Goal: Transaction & Acquisition: Purchase product/service

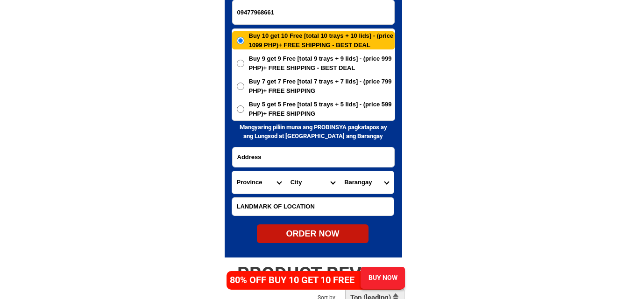
type input "09477968661"
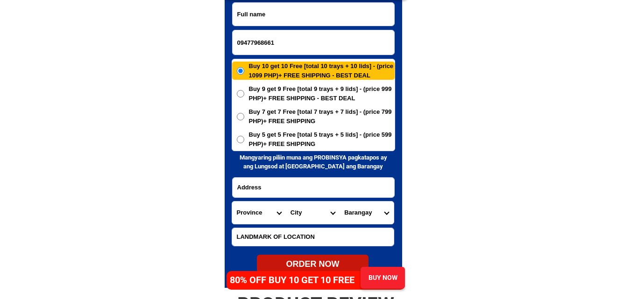
scroll to position [4556, 0]
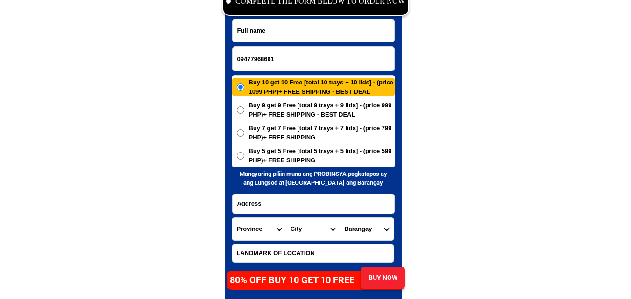
paste input "Rose cabs"
click at [300, 34] on input "Rose cabs" at bounding box center [314, 30] width 162 height 23
type input "Rose cabs"
drag, startPoint x: 285, startPoint y: 145, endPoint x: 286, endPoint y: 154, distance: 9.4
click at [286, 145] on div "Buy 10 get 10 Free [total 10 trays + 10 lids] - (price 1099 PHP)+ FREE SHIPPING…" at bounding box center [314, 121] width 164 height 93
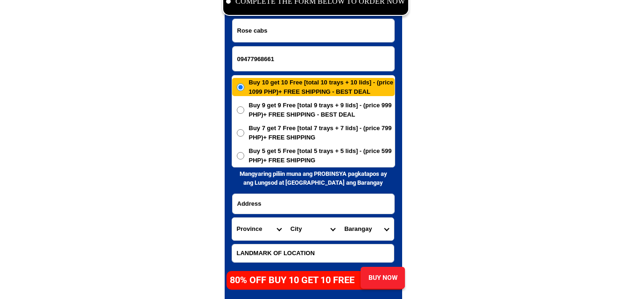
drag, startPoint x: 288, startPoint y: 156, endPoint x: 281, endPoint y: 182, distance: 27.5
click at [288, 156] on span "Buy 5 get 5 Free [total 5 trays + 5 lids] - (price 599 PHP)+ FREE SHIPPING" at bounding box center [322, 156] width 146 height 18
click at [278, 204] on input "Input address" at bounding box center [314, 204] width 162 height 20
click at [296, 156] on span "Buy 5 get 5 Free [total 5 trays + 5 lids] - (price 599 PHP)+ FREE SHIPPING" at bounding box center [322, 156] width 146 height 18
click at [244, 156] on input "Buy 5 get 5 Free [total 5 trays + 5 lids] - (price 599 PHP)+ FREE SHIPPING" at bounding box center [240, 155] width 7 height 7
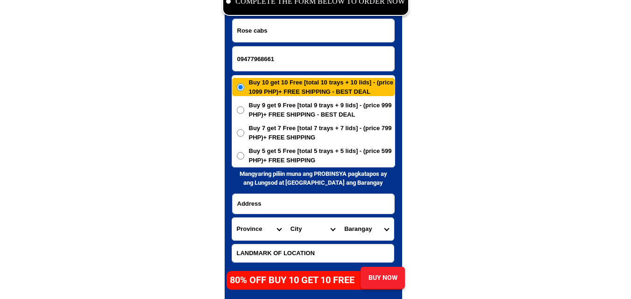
radio input "true"
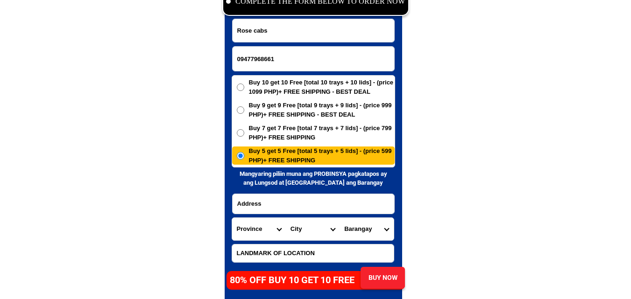
click at [280, 198] on input "Input address" at bounding box center [314, 204] width 162 height 20
paste input "shawel store.281 sto.rosario.st.faiw view holly sperit republic Quezon city met…"
type input "shawel store.281 sto.rosario.st.faiw view holly sperit republic Quezon city met…"
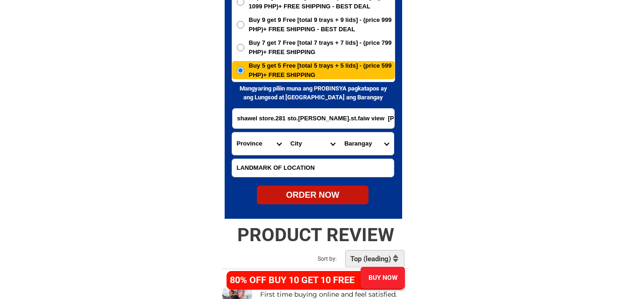
scroll to position [4649, 0]
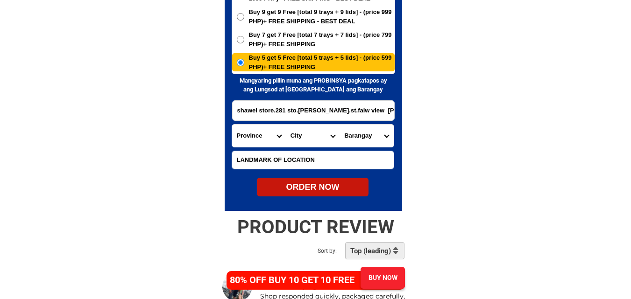
click at [256, 136] on select "Province [GEOGRAPHIC_DATA] [GEOGRAPHIC_DATA] [GEOGRAPHIC_DATA] [GEOGRAPHIC_DATA…" at bounding box center [259, 136] width 54 height 22
select select "63_219"
click at [232, 125] on select "Province [GEOGRAPHIC_DATA] [GEOGRAPHIC_DATA] [GEOGRAPHIC_DATA] [GEOGRAPHIC_DATA…" at bounding box center [259, 136] width 54 height 22
click at [294, 136] on select "City Binondo CALOOCAN Ermita Intramuros Las-pinas Makati Malabon-city Malate Ma…" at bounding box center [313, 136] width 54 height 22
select select "63_2194070"
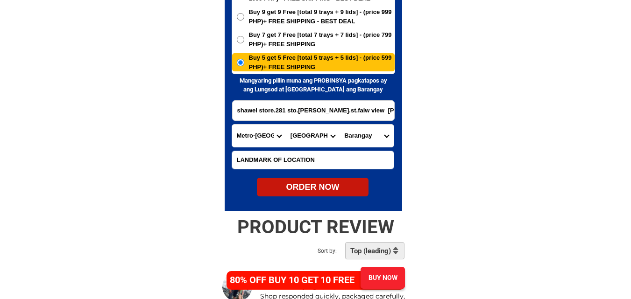
click at [286, 125] on select "City Binondo CALOOCAN Ermita Intramuros Las-pinas Makati Malabon-city Malate Ma…" at bounding box center [313, 136] width 54 height 22
click at [390, 133] on select "Barangay Alicia Amihan Apolonio samson Aurora Baesa Bagbag Bago bantay Bagong l…" at bounding box center [367, 136] width 54 height 22
select select "63_21940706535"
click at [340, 125] on select "Barangay Alicia Amihan Apolonio samson Aurora Baesa Bagbag Bago bantay Bagong l…" at bounding box center [367, 136] width 54 height 22
click at [293, 189] on div "ORDER NOW" at bounding box center [313, 187] width 112 height 13
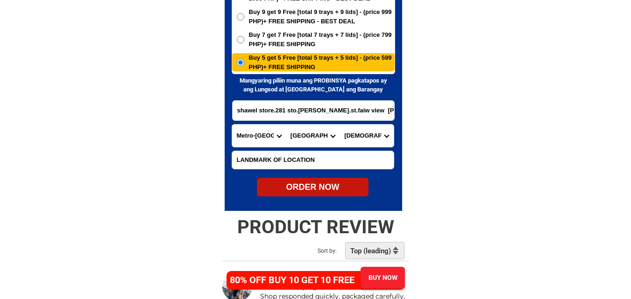
radio input "true"
drag, startPoint x: 575, startPoint y: 24, endPoint x: 432, endPoint y: 0, distance: 144.9
radio input "true"
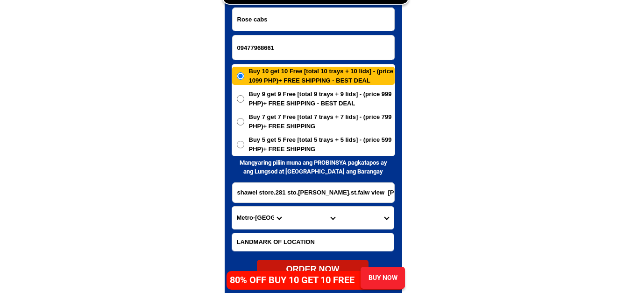
scroll to position [4556, 0]
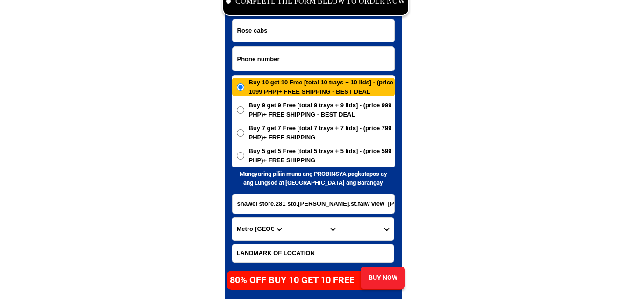
paste input "0953 860 8496"
click at [293, 63] on input "0953 860 8496" at bounding box center [314, 59] width 162 height 24
click at [264, 61] on input "0953 860 8496" at bounding box center [314, 59] width 162 height 24
click at [253, 59] on input "0953 8608496" at bounding box center [314, 59] width 162 height 24
type input "09538608496"
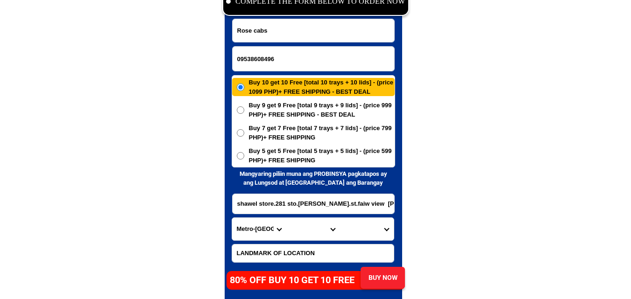
drag, startPoint x: 103, startPoint y: 104, endPoint x: 83, endPoint y: 71, distance: 38.6
click at [297, 33] on input "Input full_name" at bounding box center [314, 30] width 162 height 23
paste input "Hja Nennang Hassan"
type input "Hja Nennang Hassan"
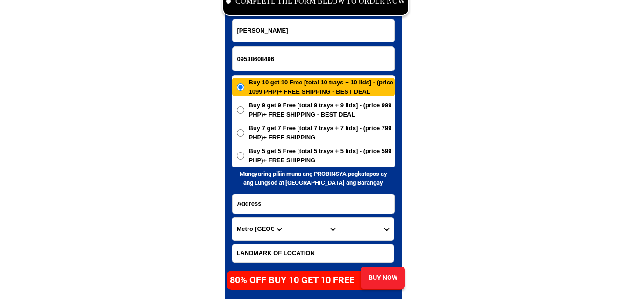
paste input "TUBIG INDANGAN DOH TONG BARANGAY SIMUNUL TAWI TAWI PROVINCE Philippines"
click at [268, 204] on input "Input address" at bounding box center [314, 204] width 162 height 20
type input "TUBIG INDANGAN DOH TONG BARANGAY SIMUNUL TAWI TAWI PROVINCE Philippines"
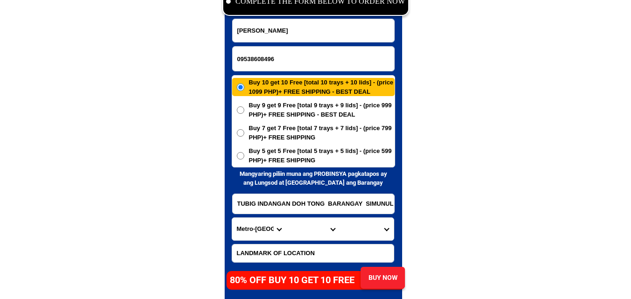
click at [240, 235] on select "Province [GEOGRAPHIC_DATA] [GEOGRAPHIC_DATA] [GEOGRAPHIC_DATA] [GEOGRAPHIC_DATA…" at bounding box center [259, 229] width 54 height 22
select select "63_965"
click at [232, 218] on select "Province [GEOGRAPHIC_DATA] [GEOGRAPHIC_DATA] [GEOGRAPHIC_DATA] [GEOGRAPHIC_DATA…" at bounding box center [259, 229] width 54 height 22
click at [348, 202] on input "TUBIG INDANGAN DOH TONG BARANGAY SIMUNUL TAWI TAWI PROVINCE Philippines" at bounding box center [314, 204] width 162 height 20
click at [301, 226] on select "City Bongao Languyan Mapun Panglima-sugala Sapa-sapa Sibutu Simunul Sitangkai S…" at bounding box center [313, 229] width 54 height 22
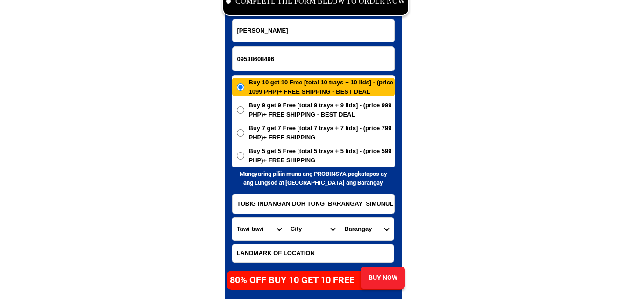
select select "63_965910"
click at [286, 218] on select "City Bongao Languyan Mapun Panglima-sugala Sapa-sapa Sibutu Simunul Sitangkai S…" at bounding box center [313, 229] width 54 height 22
click at [365, 211] on input "TUBIG INDANGAN DOH TONG BARANGAY SIMUNUL TAWI TAWI PROVINCE Philippines" at bounding box center [314, 204] width 162 height 20
click at [358, 228] on select "Barangay Bagid Bakong Doh-tong Luuk datan Manuk mangkaw Maruwa Mongkay Pagasina…" at bounding box center [367, 229] width 54 height 22
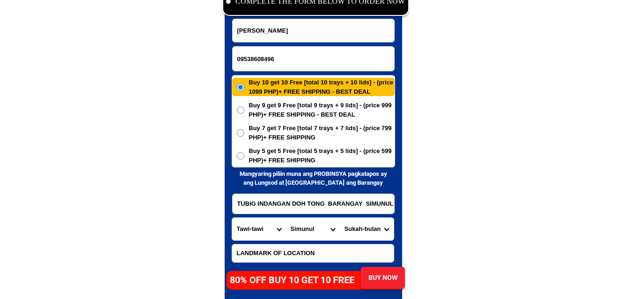
click at [377, 208] on input "TUBIG INDANGAN DOH TONG BARANGAY SIMUNUL TAWI TAWI PROVINCE Philippines" at bounding box center [314, 204] width 162 height 20
click at [388, 230] on select "Barangay Bagid Bakong Doh-tong Luuk datan Manuk mangkaw Maruwa Mongkay Pagasina…" at bounding box center [367, 229] width 54 height 22
select select "63_9659104112"
click at [340, 218] on select "Barangay Bagid Bakong Doh-tong Luuk datan Manuk mangkaw Maruwa Mongkay Pagasina…" at bounding box center [367, 229] width 54 height 22
click at [253, 101] on span "Buy 9 get 9 Free [total 9 trays + 9 lids] - (price 999 PHP)+ FREE SHIPPING - BE…" at bounding box center [322, 110] width 146 height 18
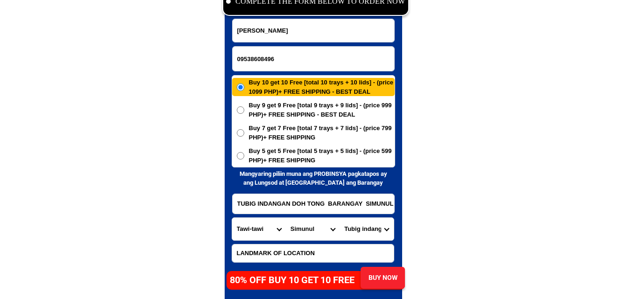
click at [244, 107] on input "Buy 9 get 9 Free [total 9 trays + 9 lids] - (price 999 PHP)+ FREE SHIPPING - BE…" at bounding box center [240, 110] width 7 height 7
radio input "true"
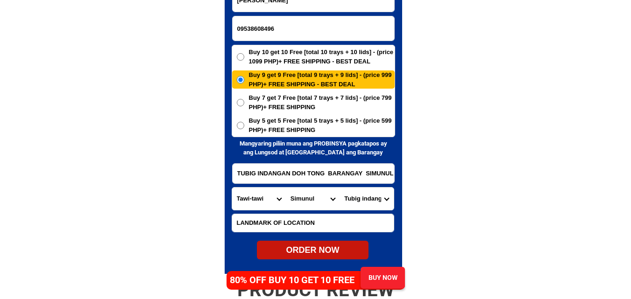
scroll to position [4603, 0]
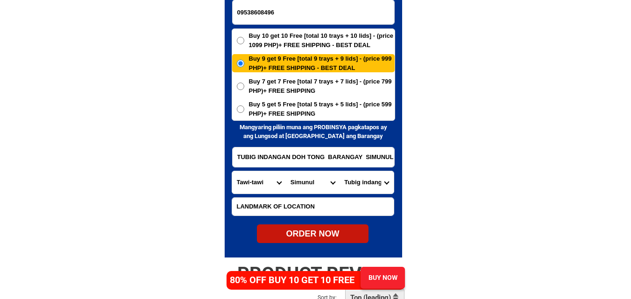
click at [321, 234] on div "ORDER NOW" at bounding box center [313, 234] width 112 height 13
type input "TUBIG INDANGAN DOH TONG BARANGAY SIMUNUL TAWI TAWI PROVINCE Philippines"
radio input "true"
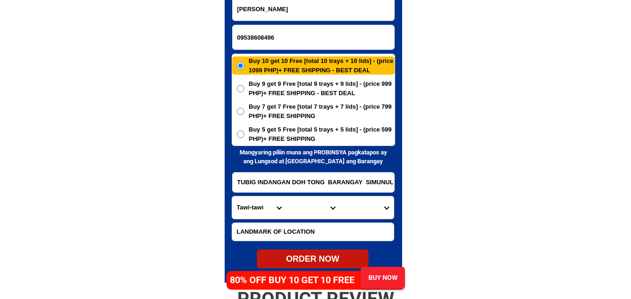
scroll to position [4556, 0]
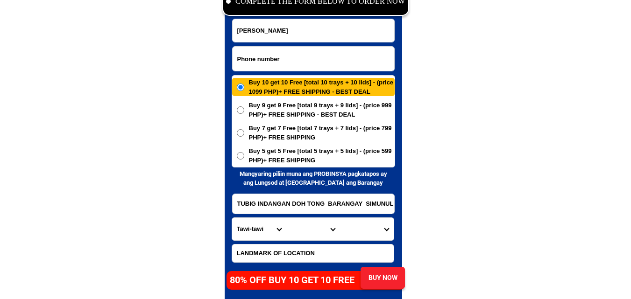
drag, startPoint x: 294, startPoint y: 65, endPoint x: 226, endPoint y: 20, distance: 81.8
click at [289, 64] on input "Input phone_number" at bounding box center [314, 59] width 162 height 24
paste input "09602415254"
type input "09602415254"
click at [291, 31] on input "Input full_name" at bounding box center [314, 30] width 162 height 23
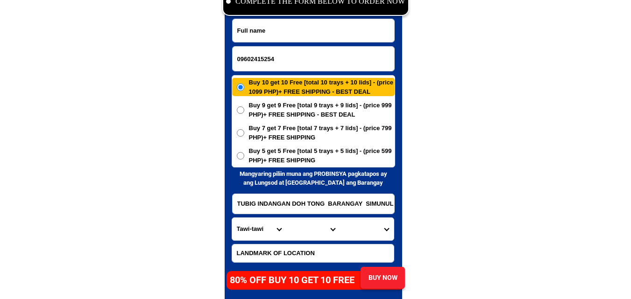
paste input "Alma Calapini"
type input "Alma Calapini"
paste input "purok Bannawag, Brgy. Ablan, Burgos, Ilocos Norte"
click at [306, 208] on input "Input address" at bounding box center [314, 204] width 162 height 20
type input "purok Bannawag, Brgy. Ablan, Burgos, Ilocos Norte"
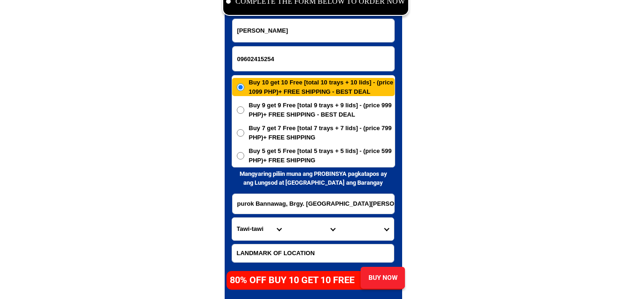
click at [257, 235] on select "Province [GEOGRAPHIC_DATA] [GEOGRAPHIC_DATA] [GEOGRAPHIC_DATA] [GEOGRAPHIC_DATA…" at bounding box center [259, 229] width 54 height 22
select select "63_473"
click at [232, 218] on select "Province [GEOGRAPHIC_DATA] [GEOGRAPHIC_DATA] [GEOGRAPHIC_DATA] [GEOGRAPHIC_DATA…" at bounding box center [259, 229] width 54 height 22
click at [311, 243] on form "Alma Calapini 09602415254 ORDER NOW purok Bannawag, Brgy. Ablan, Burgos, Ilocos…" at bounding box center [314, 155] width 164 height 272
click at [301, 227] on select "City Adams Bacarra Badoc Bangui Banna Batac-city Carasi Currimao Dingras Dumaln…" at bounding box center [313, 229] width 54 height 22
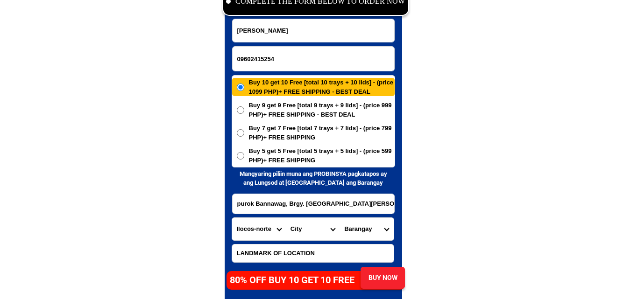
select select "63_4731877"
click at [286, 218] on select "City Adams Bacarra Badoc Bangui Banna Batac-city Carasi Currimao Dingras Dumaln…" at bounding box center [313, 229] width 54 height 22
click at [374, 224] on select "Barangay Ablan sarat Agaga Bayog Bobon Buduan (malituek) Nagsurot Paayas Pagali…" at bounding box center [367, 229] width 54 height 22
select select "63_473187727476"
click at [340, 218] on select "Barangay Ablan sarat Agaga Bayog Bobon Buduan (malituek) Nagsurot Paayas Pagali…" at bounding box center [367, 229] width 54 height 22
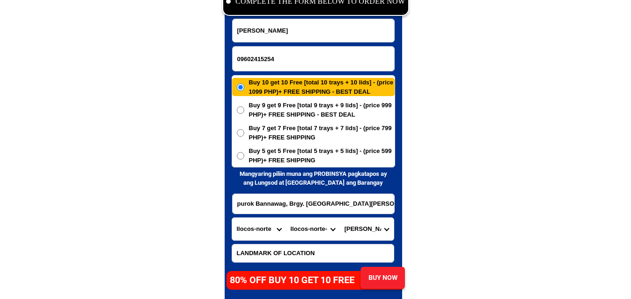
click at [292, 164] on span "Buy 5 get 5 Free [total 5 trays + 5 lids] - (price 599 PHP)+ FREE SHIPPING" at bounding box center [322, 156] width 146 height 18
click at [244, 160] on input "Buy 5 get 5 Free [total 5 trays + 5 lids] - (price 599 PHP)+ FREE SHIPPING" at bounding box center [240, 155] width 7 height 7
radio input "true"
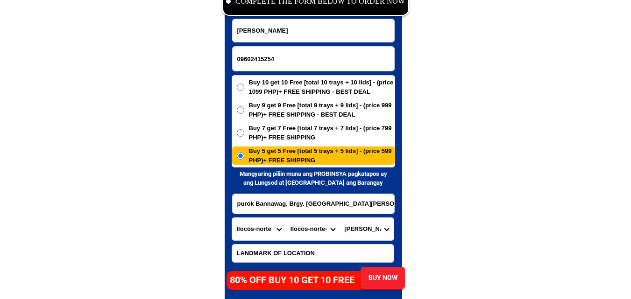
scroll to position [4603, 0]
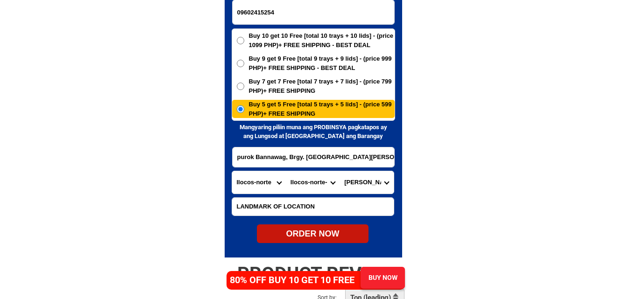
click at [307, 228] on div "ORDER NOW" at bounding box center [313, 234] width 112 height 19
type input "purok Bannawag, Brgy. Ablan, Burgos, Ilocos Norte"
radio input "true"
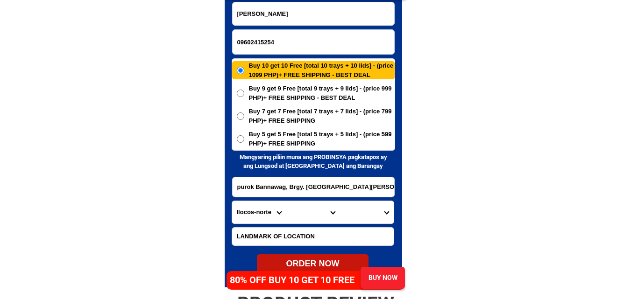
scroll to position [4556, 0]
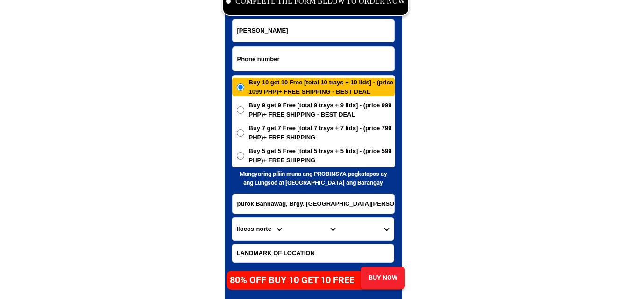
drag, startPoint x: 312, startPoint y: 60, endPoint x: 301, endPoint y: 52, distance: 13.6
click at [312, 60] on input "Input phone_number" at bounding box center [314, 59] width 162 height 24
paste input "09096080288"
type input "09096080288"
click at [294, 34] on input "Input full_name" at bounding box center [314, 30] width 162 height 23
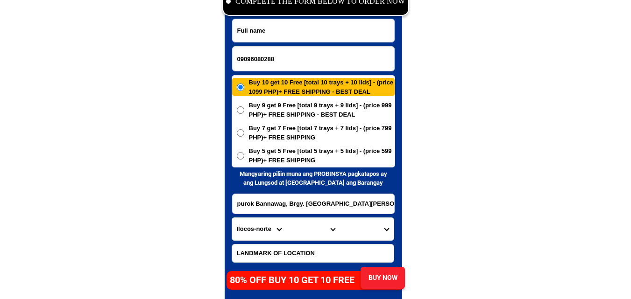
paste input "Manolita Avelino"
type input "Manolita Avelino"
click at [303, 204] on input "Input address" at bounding box center [314, 204] width 162 height 20
paste input "60 burgos st. pob. Bani Pangasinan"
type input "60 burgos st. pob. Bani Pangasinan"
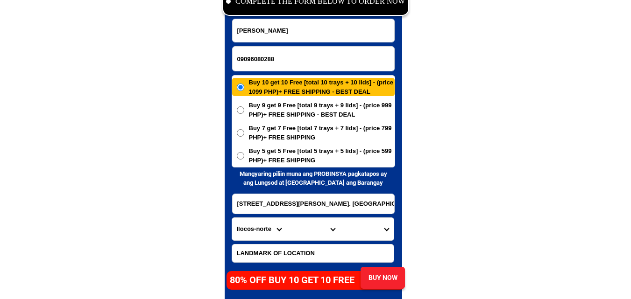
click at [252, 230] on select "Province [GEOGRAPHIC_DATA] [GEOGRAPHIC_DATA] [GEOGRAPHIC_DATA] [GEOGRAPHIC_DATA…" at bounding box center [259, 229] width 54 height 22
select select "63_397"
click at [232, 218] on select "Province [GEOGRAPHIC_DATA] [GEOGRAPHIC_DATA] [GEOGRAPHIC_DATA] [GEOGRAPHIC_DATA…" at bounding box center [259, 229] width 54 height 22
click at [272, 147] on span "Buy 5 get 5 Free [total 5 trays + 5 lids] - (price 599 PHP)+ FREE SHIPPING" at bounding box center [322, 156] width 146 height 18
click at [244, 152] on input "Buy 5 get 5 Free [total 5 trays + 5 lids] - (price 599 PHP)+ FREE SHIPPING" at bounding box center [240, 155] width 7 height 7
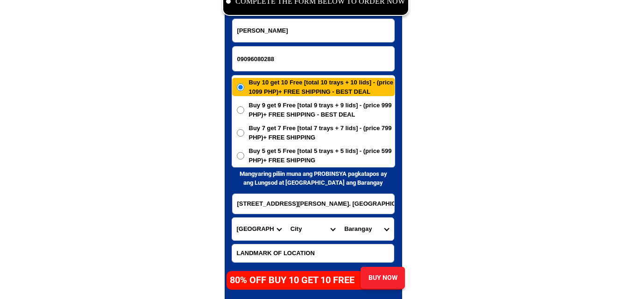
radio input "true"
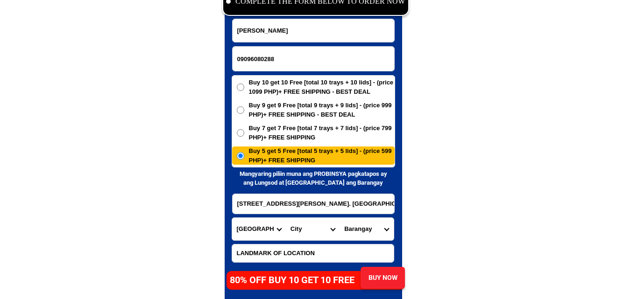
click at [251, 221] on select "Province [GEOGRAPHIC_DATA] [GEOGRAPHIC_DATA] [GEOGRAPHIC_DATA] [GEOGRAPHIC_DATA…" at bounding box center [259, 229] width 54 height 22
select select "63_247"
click at [232, 218] on select "Province [GEOGRAPHIC_DATA] [GEOGRAPHIC_DATA] [GEOGRAPHIC_DATA] [GEOGRAPHIC_DATA…" at bounding box center [259, 229] width 54 height 22
click at [304, 231] on select "City Agno Aguilar Alaminos-city Asingan Balungao Bani Basista Bautista Bayamban…" at bounding box center [313, 229] width 54 height 22
select select "63_247206"
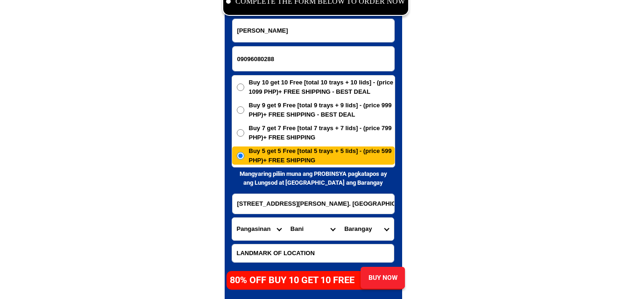
click at [286, 218] on select "City Agno Aguilar Alaminos-city Asingan Balungao Bani Basista Bautista Bayamban…" at bounding box center [313, 229] width 54 height 22
click at [385, 225] on select "Barangay Ambabaay Aporao Arwas Ballag Banog norte Banog sur Calabeng Centro tom…" at bounding box center [367, 229] width 54 height 22
select select "63_2472067151"
click at [340, 218] on select "Barangay Ambabaay Aporao Arwas Ballag Banog norte Banog sur Calabeng Centro tom…" at bounding box center [367, 229] width 54 height 22
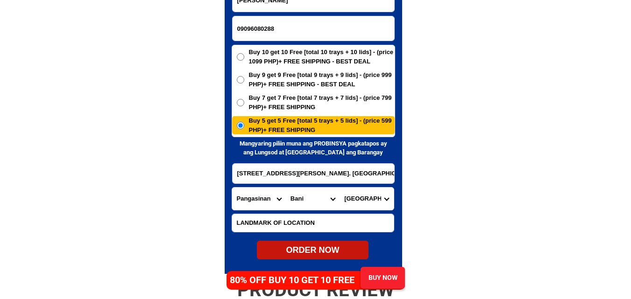
scroll to position [4603, 0]
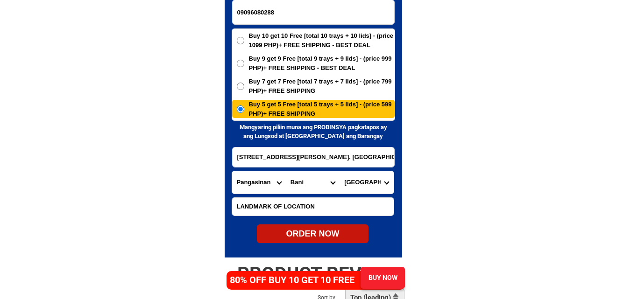
click at [318, 243] on div "ORDER NOW" at bounding box center [313, 234] width 112 height 19
radio input "true"
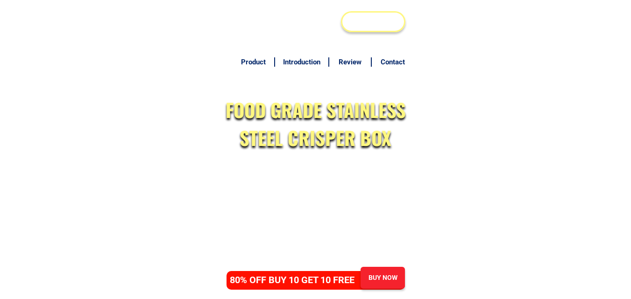
scroll to position [4556, 0]
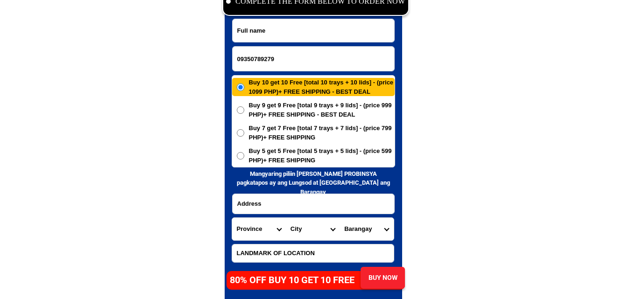
type input "09350789279"
drag, startPoint x: 282, startPoint y: 36, endPoint x: 262, endPoint y: 20, distance: 26.0
click at [282, 36] on input "Input full_name" at bounding box center [314, 30] width 162 height 23
paste input "Angelita Barcelona"
type input "Angelita Barcelona"
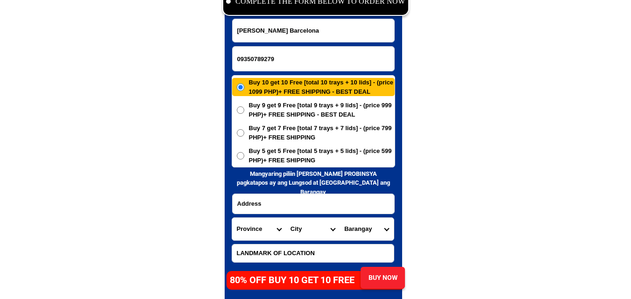
click at [288, 204] on input "Input address" at bounding box center [314, 204] width 162 height 20
paste input "adresss staRita StoDomingoNuevaEcija purok 4 buy o5"
type input "adresss staRita StoDomingoNuevaEcija purok 4 buy o5"
click at [303, 156] on span "Buy 5 get 5 Free [total 5 trays + 5 lids] - (price 599 PHP)+ FREE SHIPPING" at bounding box center [322, 156] width 146 height 18
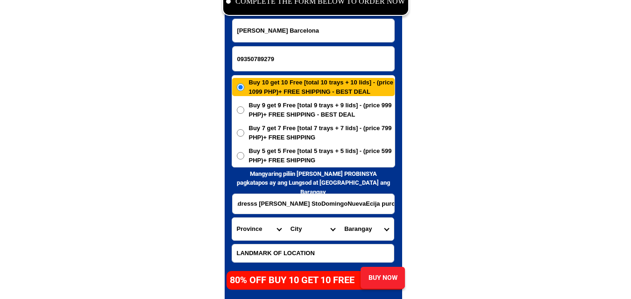
click at [244, 156] on input "Buy 5 get 5 Free [total 5 trays + 5 lids] - (price 599 PHP)+ FREE SHIPPING" at bounding box center [240, 155] width 7 height 7
radio input "true"
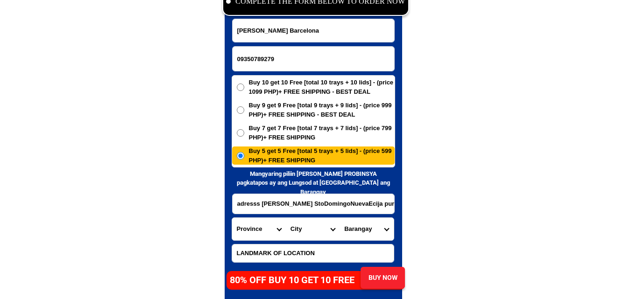
click at [244, 237] on select "Province [GEOGRAPHIC_DATA] [GEOGRAPHIC_DATA][PERSON_NAME][GEOGRAPHIC_DATA][GEOG…" at bounding box center [259, 229] width 54 height 22
select select "63_198"
click at [232, 218] on select "Province [GEOGRAPHIC_DATA] [GEOGRAPHIC_DATA][PERSON_NAME][GEOGRAPHIC_DATA][GEOG…" at bounding box center [259, 229] width 54 height 22
click at [304, 233] on select "City Aliaga Bongabon Cabanatuan-city Cabiao Carranglan Cuyapo Gabaldon Gapan-ci…" at bounding box center [313, 229] width 54 height 22
select select "63_1983788"
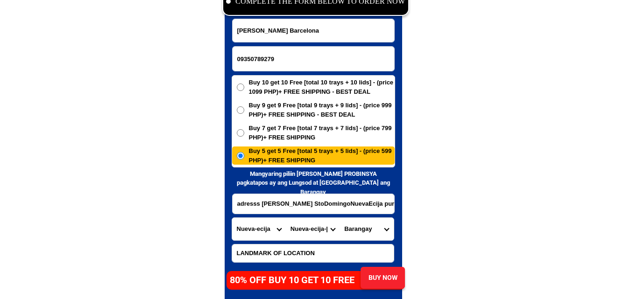
click at [286, 218] on select "City Aliaga Bongabon Cabanatuan-city Cabiao Carranglan Cuyapo Gabaldon Gapan-ci…" at bounding box center [313, 229] width 54 height 22
click at [370, 225] on select "Barangay Baloc Buasao Burgos Cabugao Casulucan Comitang Concepcion Dolores Gene…" at bounding box center [367, 229] width 54 height 22
select select "63_198378822"
click at [340, 218] on select "Barangay Baloc Buasao Burgos Cabugao Casulucan Comitang Concepcion Dolores Gene…" at bounding box center [367, 229] width 54 height 22
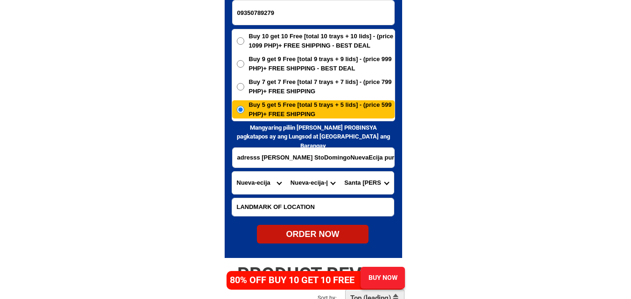
scroll to position [4603, 0]
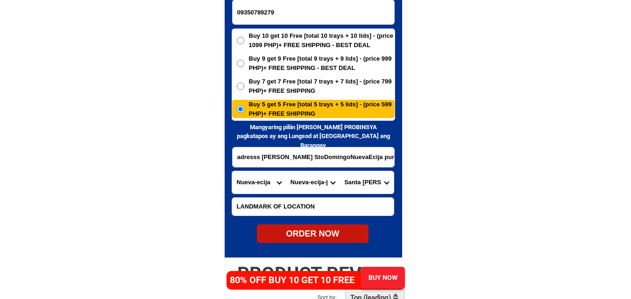
click at [321, 232] on div "ORDER NOW" at bounding box center [313, 234] width 112 height 13
type input "09350789279"
radio input "true"
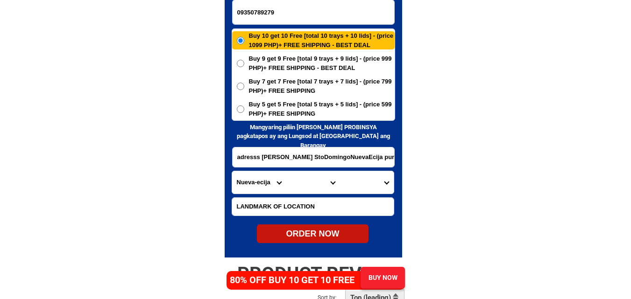
scroll to position [4556, 0]
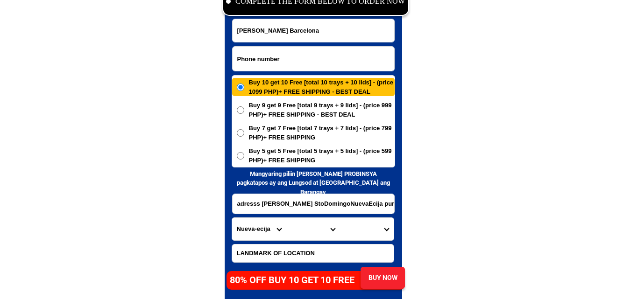
paste input "0921 220 3458"
click at [273, 51] on input "Input phone_number" at bounding box center [314, 59] width 162 height 24
click at [265, 58] on input "0921 220 3458" at bounding box center [314, 59] width 162 height 24
click at [253, 59] on input "0921 2203458" at bounding box center [314, 59] width 162 height 24
type input "09212203458"
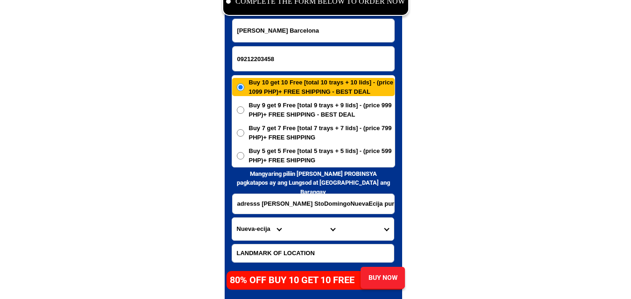
drag, startPoint x: 57, startPoint y: 113, endPoint x: 54, endPoint y: 24, distance: 88.8
click at [276, 29] on input "Input full_name" at bounding box center [314, 30] width 162 height 23
paste input "LEA. VILLAMIN"
type input "LEA. VILLAMIN"
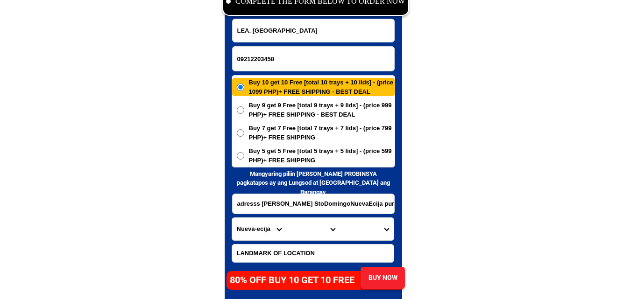
drag, startPoint x: 290, startPoint y: 151, endPoint x: 292, endPoint y: 157, distance: 6.7
click at [292, 156] on span "Buy 5 get 5 Free [total 5 trays + 5 lids] - (price 599 PHP)+ FREE SHIPPING" at bounding box center [322, 156] width 146 height 18
click at [274, 198] on input "adresss staRita StoDomingoNuevaEcija purok 4 buy o5" at bounding box center [314, 204] width 162 height 20
click at [279, 158] on span "Buy 5 get 5 Free [total 5 trays + 5 lids] - (price 599 PHP)+ FREE SHIPPING" at bounding box center [322, 156] width 146 height 18
click at [244, 158] on input "Buy 5 get 5 Free [total 5 trays + 5 lids] - (price 599 PHP)+ FREE SHIPPING" at bounding box center [240, 155] width 7 height 7
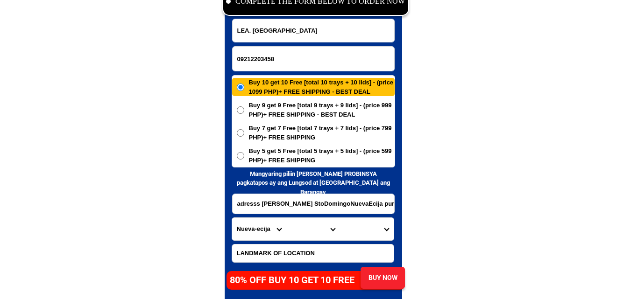
radio input "true"
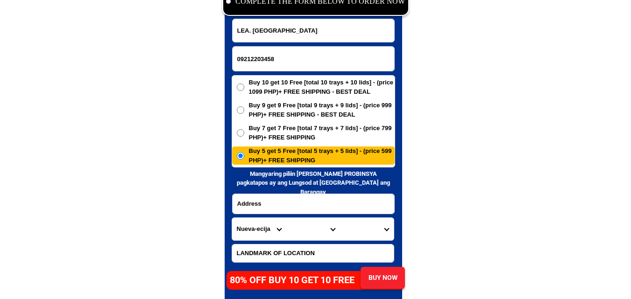
click at [268, 199] on input "Input address" at bounding box center [314, 204] width 162 height 20
paste input "110. MAGSAYSAY. STREET POBLACION. CAVINTI. LAGUNA."
type input "110. MAGSAYSAY. STREET POBLACION. CAVINTI. LAGUNA."
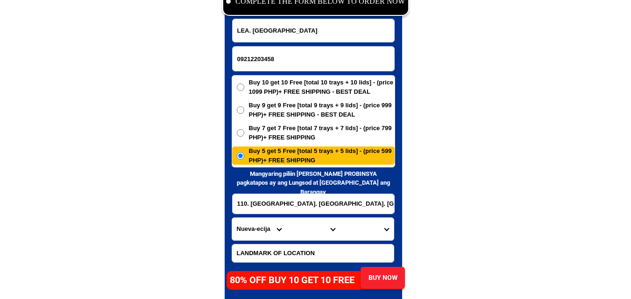
click at [246, 234] on select "Province [GEOGRAPHIC_DATA] [GEOGRAPHIC_DATA] [GEOGRAPHIC_DATA] [GEOGRAPHIC_DATA…" at bounding box center [259, 229] width 54 height 22
select select "63_904"
click at [232, 218] on select "Province [GEOGRAPHIC_DATA] [GEOGRAPHIC_DATA] [GEOGRAPHIC_DATA] [GEOGRAPHIC_DATA…" at bounding box center [259, 229] width 54 height 22
click at [314, 239] on select "City [GEOGRAPHIC_DATA] [GEOGRAPHIC_DATA]-city [GEOGRAPHIC_DATA] [GEOGRAPHIC_DAT…" at bounding box center [313, 229] width 54 height 22
select select "63_9049555"
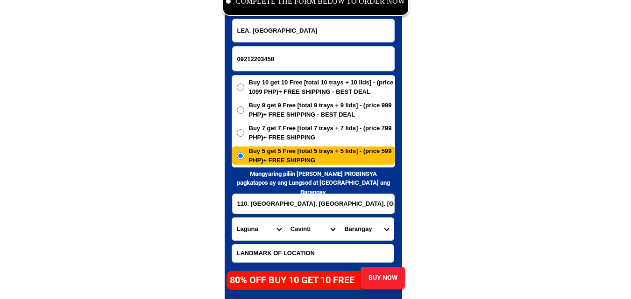
click at [286, 218] on select "City [GEOGRAPHIC_DATA] [GEOGRAPHIC_DATA]-city [GEOGRAPHIC_DATA] [GEOGRAPHIC_DAT…" at bounding box center [313, 229] width 54 height 22
click at [364, 229] on select "Barangay Anglas Bangco Bukal Bulajo Cansuso Duhat Inao-awan Kanluran talaongan …" at bounding box center [367, 229] width 54 height 22
select select "63_90495558731"
click at [340, 218] on select "Barangay Anglas Bangco Bukal Bulajo Cansuso Duhat Inao-awan Kanluran talaongan …" at bounding box center [367, 229] width 54 height 22
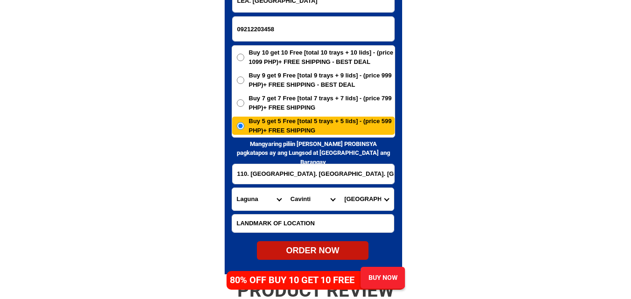
scroll to position [4603, 0]
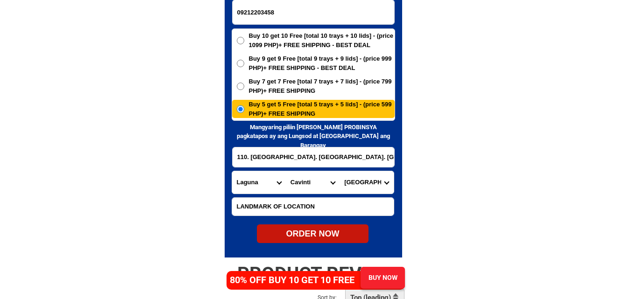
click at [331, 234] on div "ORDER NOW" at bounding box center [313, 234] width 112 height 13
radio input "true"
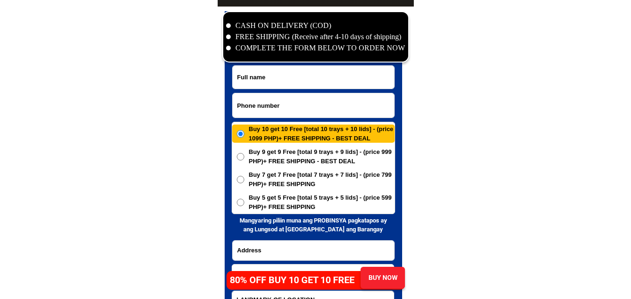
scroll to position [4509, 0]
drag, startPoint x: 266, startPoint y: 102, endPoint x: 250, endPoint y: 91, distance: 20.2
click at [266, 102] on input "Input phone_number" at bounding box center [314, 105] width 162 height 24
paste input "09060387354"
type input "09060387354"
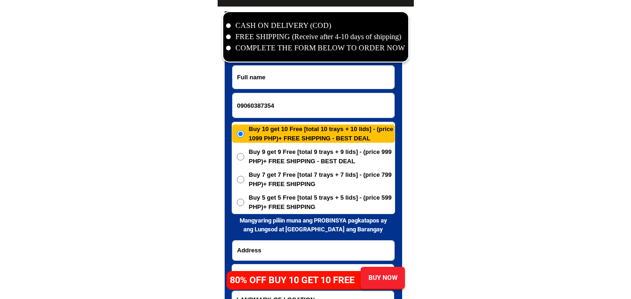
drag, startPoint x: 250, startPoint y: 77, endPoint x: 194, endPoint y: 25, distance: 76.4
click at [250, 77] on input "Input full_name" at bounding box center [314, 77] width 162 height 23
paste input "Annie Yao"
type input "Annie Yao"
drag, startPoint x: 277, startPoint y: 259, endPoint x: 278, endPoint y: 253, distance: 6.1
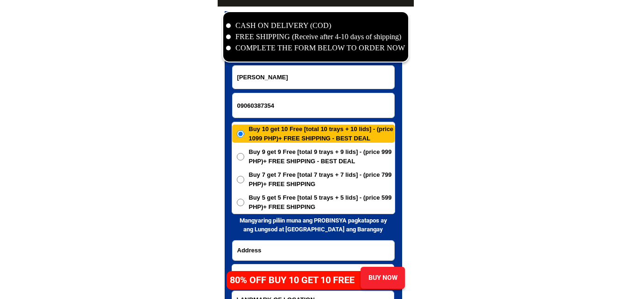
click at [277, 259] on input "Input address" at bounding box center [314, 251] width 162 height 20
paste input "Norma V Yao tubod carmen davao del norte near basketball court Philippines"
type input "Norma V Yao tubod carmen davao del norte near basketball court Philippines"
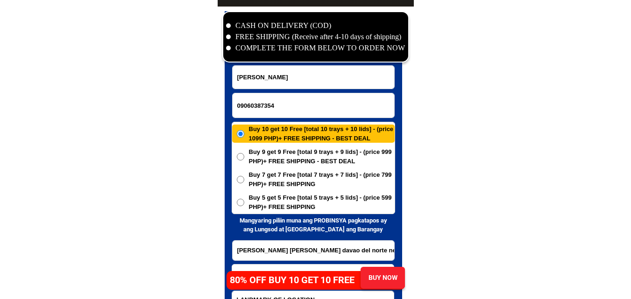
click at [285, 202] on span "Buy 5 get 5 Free [total 5 trays + 5 lids] - (price 599 PHP)+ FREE SHIPPING" at bounding box center [322, 202] width 146 height 18
click at [244, 202] on input "Buy 5 get 5 Free [total 5 trays + 5 lids] - (price 599 PHP)+ FREE SHIPPING" at bounding box center [240, 202] width 7 height 7
radio input "true"
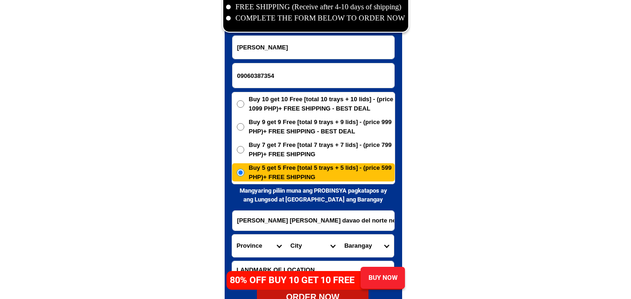
scroll to position [4556, 0]
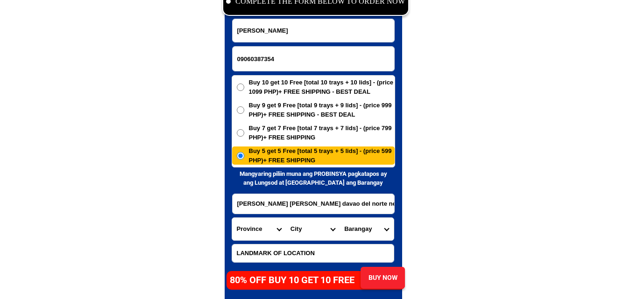
click at [257, 224] on select "Province [GEOGRAPHIC_DATA] [GEOGRAPHIC_DATA] [GEOGRAPHIC_DATA] [GEOGRAPHIC_DATA…" at bounding box center [259, 229] width 54 height 22
select select "63_773"
click at [232, 218] on select "Province [GEOGRAPHIC_DATA] [GEOGRAPHIC_DATA] [GEOGRAPHIC_DATA] [GEOGRAPHIC_DATA…" at bounding box center [259, 229] width 54 height 22
click at [302, 228] on select "City Asuncion Braulio-e.-dujali Davao-del-norte-carmen Davao-del-norte-san-isid…" at bounding box center [313, 229] width 54 height 22
select select "63_77367"
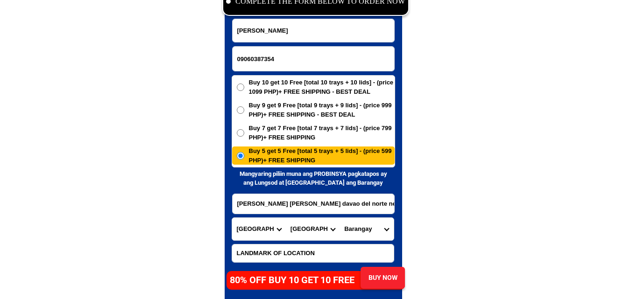
click at [286, 218] on select "City Asuncion Braulio-e.-dujali Davao-del-norte-carmen Davao-del-norte-san-isid…" at bounding box center [313, 229] width 54 height 22
click at [348, 228] on select "Barangay Alejal Anibongan Asuncion (cuatro-cuatro) Cebulano Guadalupe Ising (po…" at bounding box center [367, 229] width 54 height 22
select select "63_773679172"
click at [340, 218] on select "Barangay Alejal Anibongan Asuncion (cuatro-cuatro) Cebulano Guadalupe Ising (po…" at bounding box center [367, 229] width 54 height 22
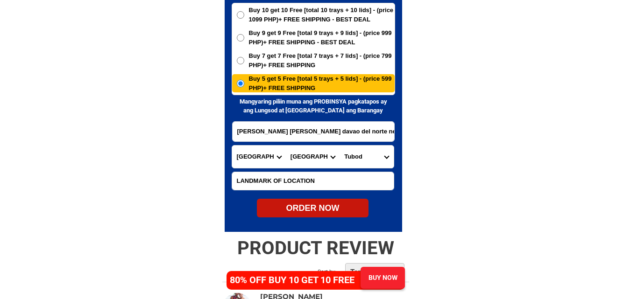
scroll to position [4649, 0]
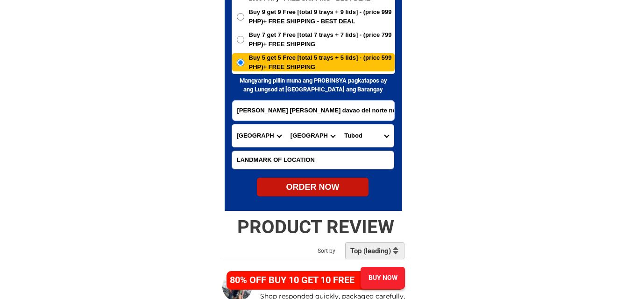
click at [320, 183] on div "ORDER NOW" at bounding box center [313, 187] width 112 height 13
type input "Norma V Yao tubod carmen davao del norte near basketball court Philippines"
radio input "true"
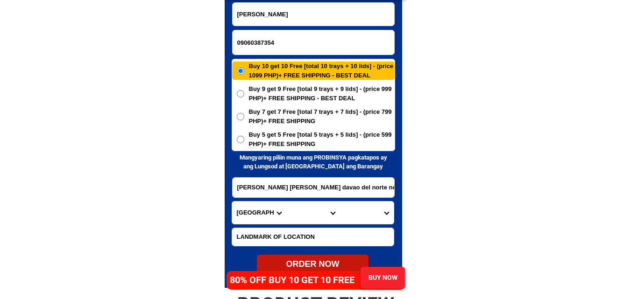
scroll to position [4556, 0]
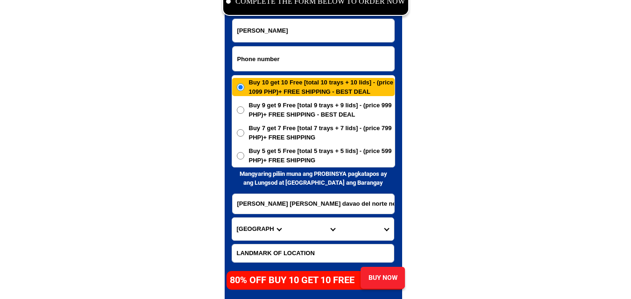
drag, startPoint x: 267, startPoint y: 58, endPoint x: 250, endPoint y: 43, distance: 22.5
click at [267, 57] on input "Input phone_number" at bounding box center [314, 59] width 162 height 24
paste input "09484781277"
type input "09484781277"
drag, startPoint x: 297, startPoint y: 29, endPoint x: 273, endPoint y: 7, distance: 33.0
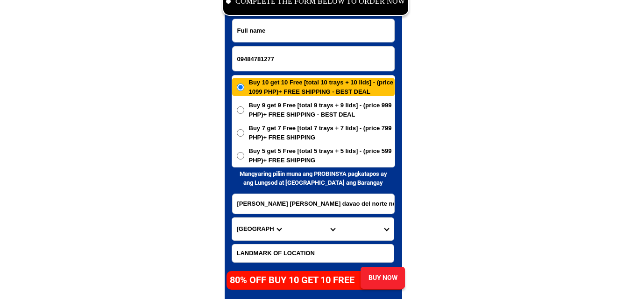
click at [297, 29] on input "Input full_name" at bounding box center [314, 30] width 162 height 23
paste input "Sabiniana Napitan"
type input "Sabiniana Napitan"
drag, startPoint x: 299, startPoint y: 203, endPoint x: 274, endPoint y: 157, distance: 52.3
click at [299, 201] on input "Input address" at bounding box center [314, 204] width 162 height 20
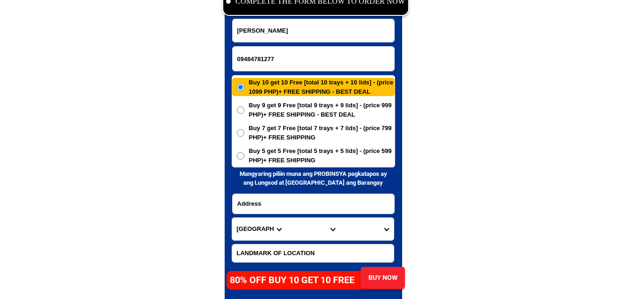
paste input "Purok2 Tupas Antequera Bohol c"
type input "Purok2 Tupas Antequera Bohol c"
click at [273, 147] on span "Buy 5 get 5 Free [total 5 trays + 5 lids] - (price 599 PHP)+ FREE SHIPPING" at bounding box center [322, 156] width 146 height 18
click at [244, 152] on input "Buy 5 get 5 Free [total 5 trays + 5 lids] - (price 599 PHP)+ FREE SHIPPING" at bounding box center [240, 155] width 7 height 7
radio input "true"
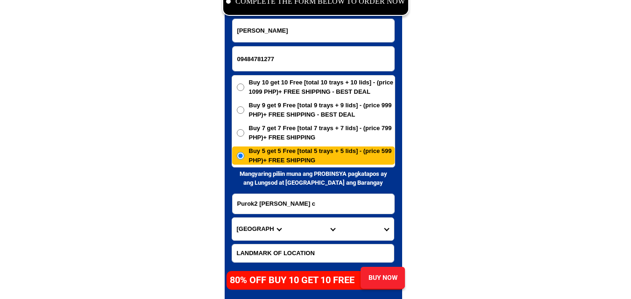
click at [240, 226] on select "Province [GEOGRAPHIC_DATA] [GEOGRAPHIC_DATA] [GEOGRAPHIC_DATA] [GEOGRAPHIC_DATA…" at bounding box center [259, 229] width 54 height 22
select select "63_137"
click at [232, 218] on select "Province [GEOGRAPHIC_DATA] [GEOGRAPHIC_DATA] [GEOGRAPHIC_DATA] [GEOGRAPHIC_DATA…" at bounding box center [259, 229] width 54 height 22
click at [306, 230] on select "City Alburquerque Antequera Baclayon Balilihan Bien-unido Bilar Bohol-alicia Bo…" at bounding box center [313, 229] width 54 height 22
select select "63_1379776"
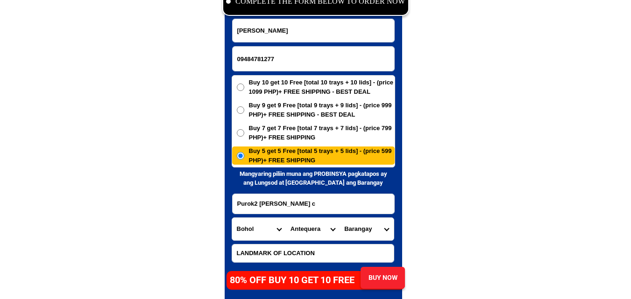
click at [286, 218] on select "City Alburquerque Antequera Baclayon Balilihan Bien-unido Bilar Bohol-alicia Bo…" at bounding box center [313, 229] width 54 height 22
click at [357, 234] on select "Barangay Angilan Bantolinao Bicahan Bitaugan Bungahan Can-omay Canlaas Cansibua…" at bounding box center [367, 229] width 54 height 22
select select "63_13797763636"
click at [340, 218] on select "Barangay Angilan Bantolinao Bicahan Bitaugan Bungahan Can-omay Canlaas Cansibua…" at bounding box center [367, 229] width 54 height 22
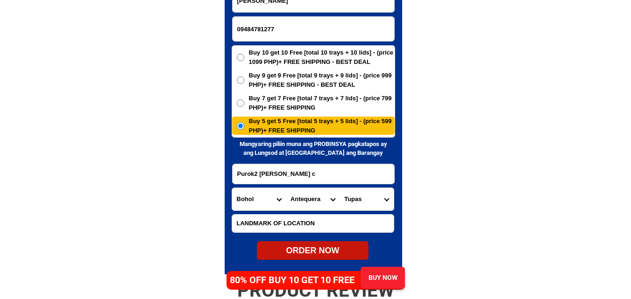
scroll to position [4603, 0]
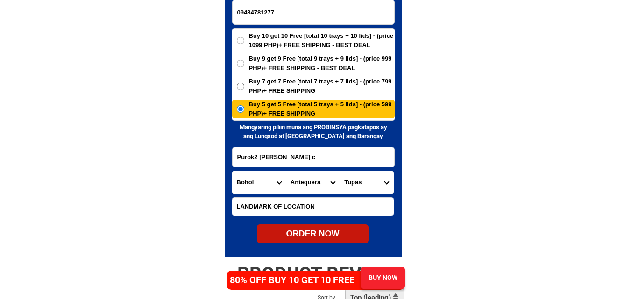
click at [315, 236] on div "ORDER NOW" at bounding box center [313, 234] width 112 height 13
type input "09484781277"
radio input "true"
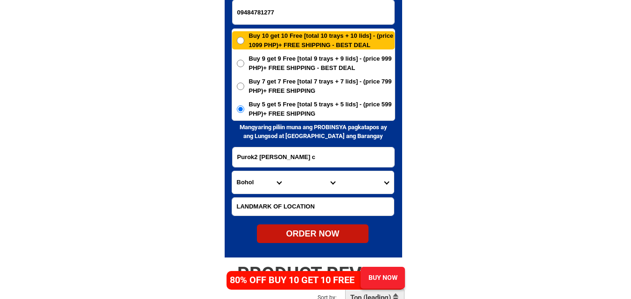
radio input "true"
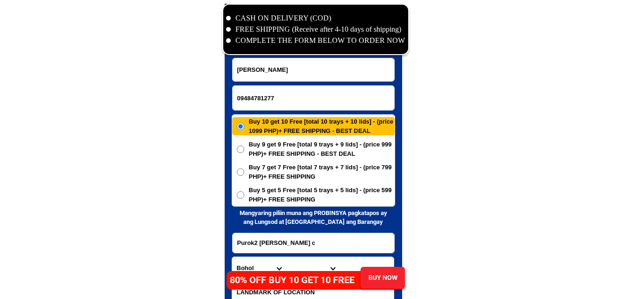
scroll to position [4509, 0]
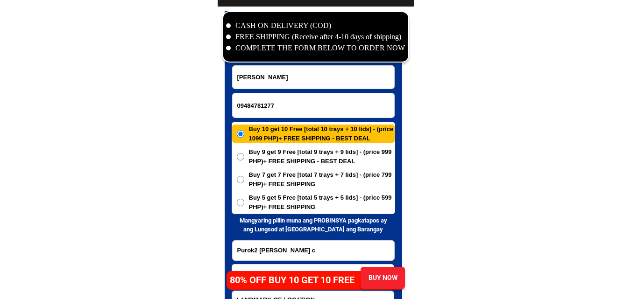
paste input "09912959338"
drag, startPoint x: 272, startPoint y: 111, endPoint x: 238, endPoint y: 80, distance: 46.0
click at [270, 110] on input "09912959338" at bounding box center [314, 105] width 162 height 24
type input "09912959338"
drag, startPoint x: 278, startPoint y: 62, endPoint x: 276, endPoint y: 70, distance: 8.1
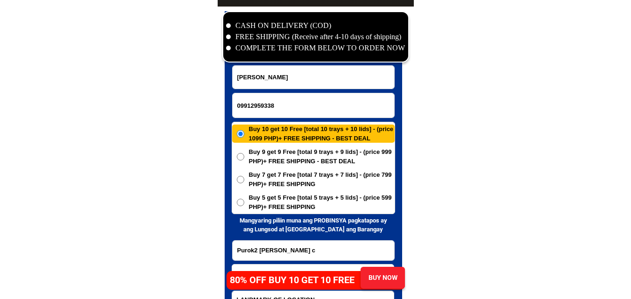
click at [278, 62] on div at bounding box center [315, 36] width 187 height 51
click at [275, 72] on input "Input full_name" at bounding box center [314, 77] width 162 height 23
paste input "Astera N. Torres"
type input "Astera N. Torres"
click at [271, 207] on span "Buy 5 get 5 Free [total 5 trays + 5 lids] - (price 599 PHP)+ FREE SHIPPING" at bounding box center [322, 202] width 146 height 18
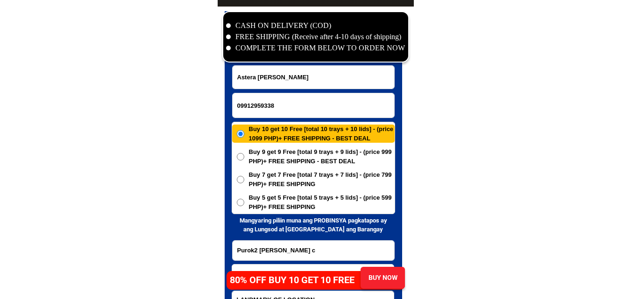
click at [244, 207] on input "Buy 5 get 5 Free [total 5 trays + 5 lids] - (price 599 PHP)+ FREE SHIPPING" at bounding box center [240, 202] width 7 height 7
radio input "true"
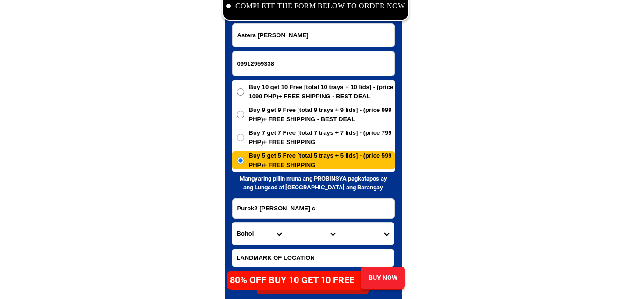
scroll to position [4603, 0]
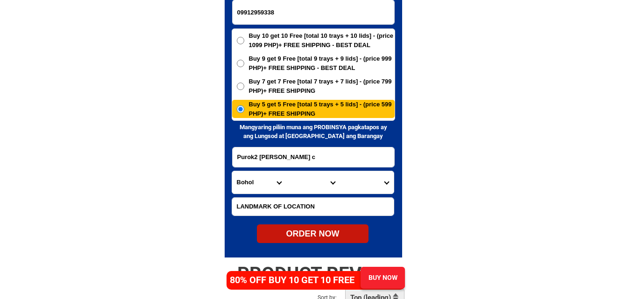
click at [321, 167] on div "Purok2 Tupas Antequera Bohol c" at bounding box center [313, 157] width 163 height 21
click at [329, 161] on input "Purok2 Tupas Antequera Bohol c" at bounding box center [314, 158] width 162 height 20
paste input "Blk.3 lot 70 Sitio Manga, Punta Princessa, Cebu City, 5 plus 5 @ 599.00"
type input "Blk.3 lot 70 Sitio Manga, Punta Princessa, Cebu City, 5 plus 5 @ 599.00"
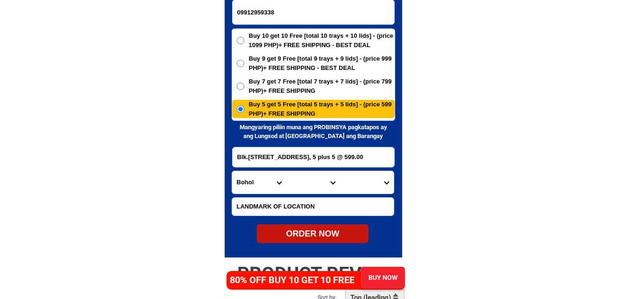
scroll to position [0, 0]
drag, startPoint x: 434, startPoint y: 164, endPoint x: 399, endPoint y: 171, distance: 35.6
drag, startPoint x: 390, startPoint y: 158, endPoint x: 248, endPoint y: 165, distance: 142.2
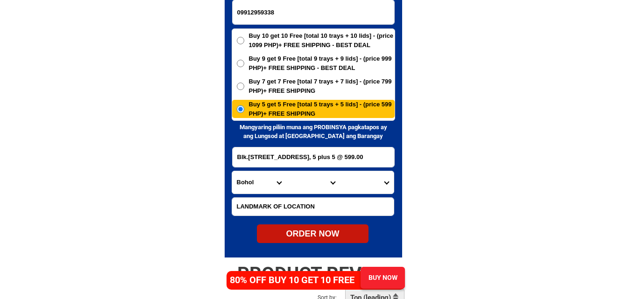
click at [247, 165] on input "Blk.3 lot 70 Sitio Manga, Punta Princessa, Cebu City, 5 plus 5 @ 599.00" at bounding box center [314, 158] width 162 height 20
click at [313, 157] on input "Blk.3 lot 70 Sitio Manga, Punta Princessa, Cebu City, 5 plus 5 @ 599.00" at bounding box center [314, 158] width 162 height 20
click at [393, 158] on input "Blk.3 lot 70 Sitio Manga, Punta Princessa, Cebu City, 5 plus 5 @ 599.00" at bounding box center [314, 158] width 162 height 20
click at [392, 157] on input "Blk.3 lot 70 Sitio Manga, Punta Princessa, Cebu City, 5 plus 5 @ 599.00" at bounding box center [314, 158] width 162 height 20
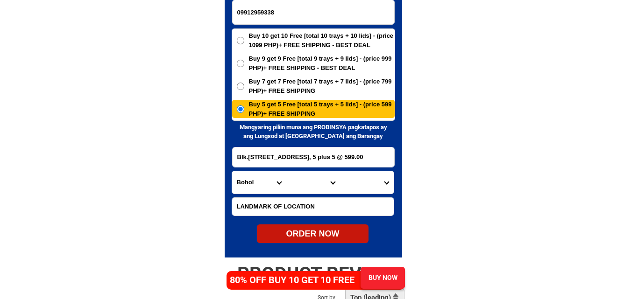
drag, startPoint x: 382, startPoint y: 157, endPoint x: 171, endPoint y: 142, distance: 211.3
click at [295, 186] on select "City" at bounding box center [313, 182] width 54 height 22
click at [241, 187] on select "Province [GEOGRAPHIC_DATA] [GEOGRAPHIC_DATA] [GEOGRAPHIC_DATA] [GEOGRAPHIC_DATA…" at bounding box center [259, 182] width 54 height 22
select select "63_8"
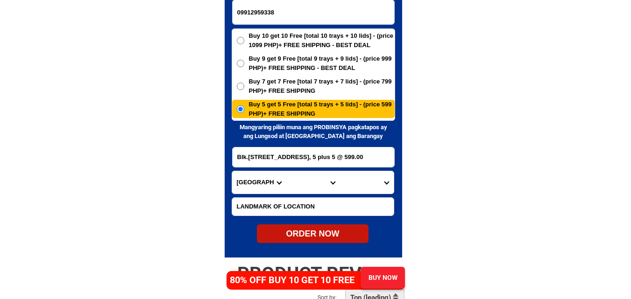
click at [232, 171] on select "Province [GEOGRAPHIC_DATA] [GEOGRAPHIC_DATA] [GEOGRAPHIC_DATA] [GEOGRAPHIC_DATA…" at bounding box center [259, 182] width 54 height 22
click at [298, 181] on select "City Alcoy Aloguinsan Argao Asturias Badian Balamban Bantayan Barili Bogo-city …" at bounding box center [313, 182] width 54 height 22
select select "63_865"
click at [286, 171] on select "City Alcoy Aloguinsan Argao Asturias Badian Balamban Bantayan Barili Bogo-city …" at bounding box center [313, 182] width 54 height 22
click at [356, 186] on select "Barangay Adlaon Agsungot Apas Babag Bacayan Banilad Basak pardo Basak san nicol…" at bounding box center [367, 182] width 54 height 22
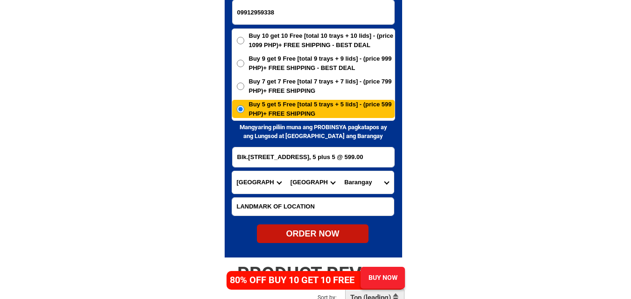
select select "63_8651766"
click at [340, 171] on select "Barangay Adlaon Agsungot Apas Babag Bacayan Banilad Basak pardo Basak san nicol…" at bounding box center [367, 182] width 54 height 22
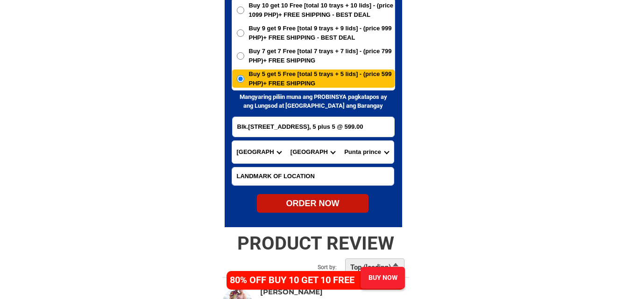
scroll to position [4649, 0]
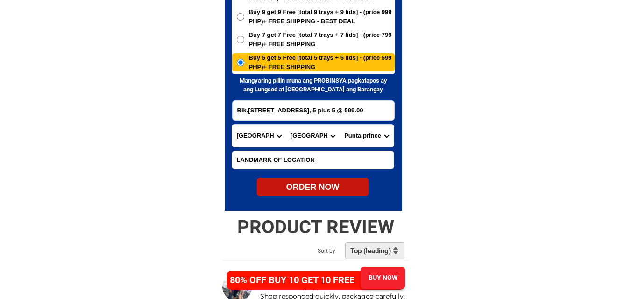
click at [325, 185] on div "ORDER NOW" at bounding box center [313, 187] width 112 height 13
radio input "true"
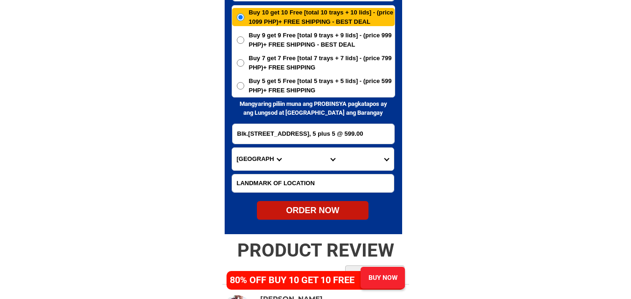
scroll to position [4603, 0]
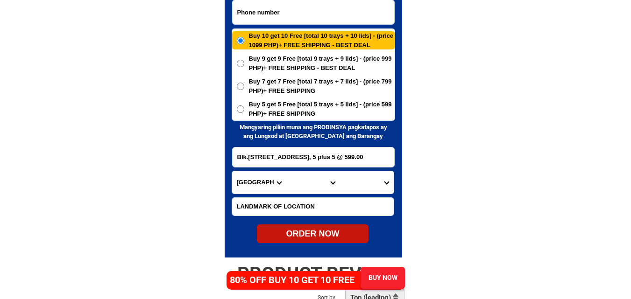
click at [288, 10] on input "Input phone_number" at bounding box center [314, 12] width 162 height 24
paste input "09533901058"
type input "09533901058"
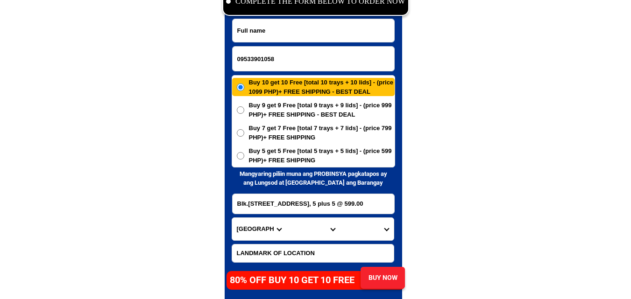
click at [272, 29] on input "Input full_name" at bounding box center [314, 30] width 162 height 23
paste input "Krisha Mae Hu"
type input "Krisha Mae Hu"
click at [285, 206] on input "Input address" at bounding box center [314, 204] width 162 height 20
paste input "Lorna hinogallong Santo ninio virac catanduanes purok 1"
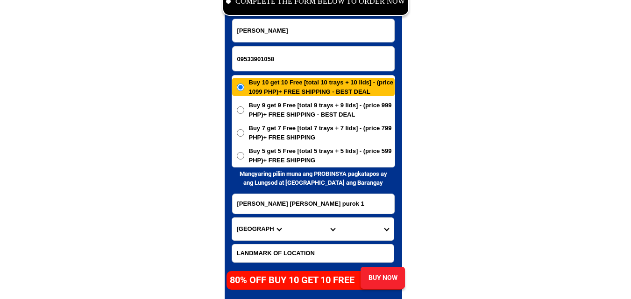
scroll to position [0, 9]
type input "Lorna hinogallong Santo ninio virac catanduanes purok 1"
click at [250, 225] on select "Province [GEOGRAPHIC_DATA] [GEOGRAPHIC_DATA] [GEOGRAPHIC_DATA] [GEOGRAPHIC_DATA…" at bounding box center [259, 229] width 54 height 22
select select "63_870"
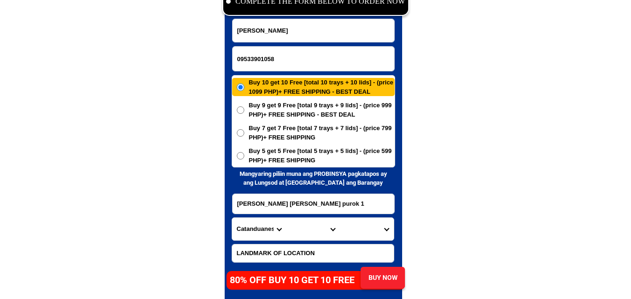
click at [232, 218] on select "Province [GEOGRAPHIC_DATA] [GEOGRAPHIC_DATA] [GEOGRAPHIC_DATA] [GEOGRAPHIC_DATA…" at bounding box center [259, 229] width 54 height 22
click at [309, 229] on select "City BAGAMANOC Caramoran Catanduanes-baras Catanduanes-bato Catanduanes-san-and…" at bounding box center [313, 229] width 54 height 22
select select "63_870524"
click at [286, 218] on select "City BAGAMANOC Caramoran Catanduanes-baras Catanduanes-bato Catanduanes-san-and…" at bounding box center [313, 229] width 54 height 22
click at [362, 227] on select "Barangay Antipolo del norte Antipolo del sur Balite Batag Bigaa Buenavista Buyo…" at bounding box center [367, 229] width 54 height 22
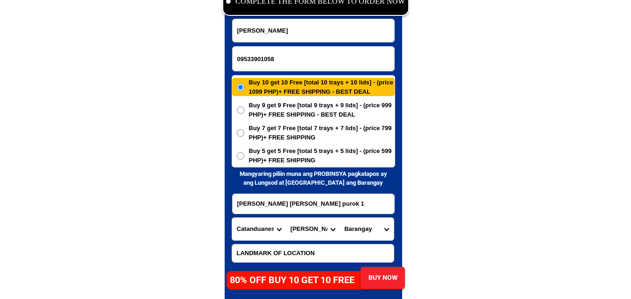
select select "63_8705241515"
click at [340, 218] on select "Barangay Antipolo del norte Antipolo del sur Balite Batag Bigaa Buenavista Buyo…" at bounding box center [367, 229] width 54 height 22
drag, startPoint x: 296, startPoint y: 149, endPoint x: 295, endPoint y: 155, distance: 6.1
click at [296, 149] on span "Buy 5 get 5 Free [total 5 trays + 5 lids] - (price 599 PHP)+ FREE SHIPPING" at bounding box center [322, 156] width 146 height 18
click at [244, 152] on input "Buy 5 get 5 Free [total 5 trays + 5 lids] - (price 599 PHP)+ FREE SHIPPING" at bounding box center [240, 155] width 7 height 7
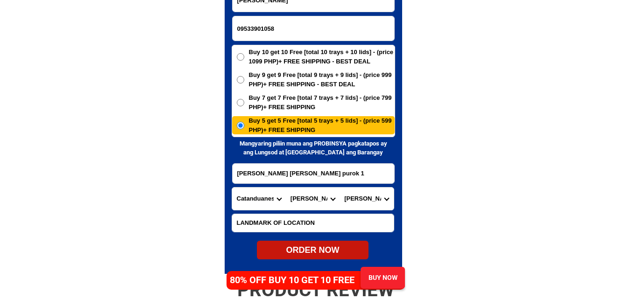
scroll to position [4603, 0]
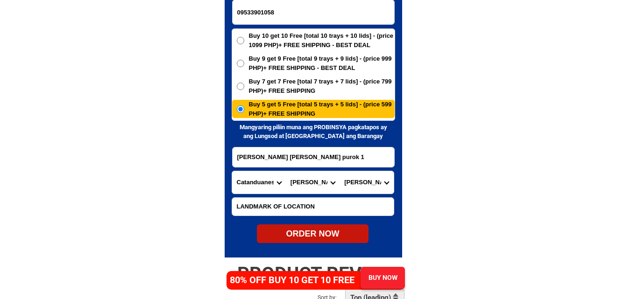
click at [312, 231] on div "ORDER NOW" at bounding box center [313, 234] width 112 height 13
radio input "true"
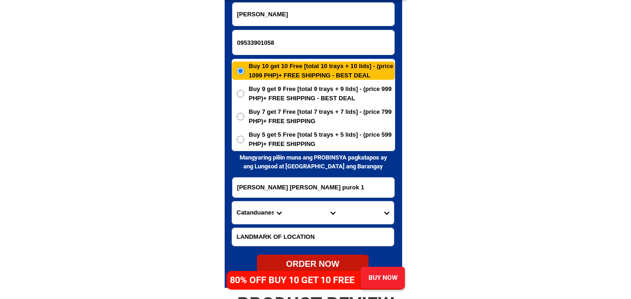
scroll to position [4556, 0]
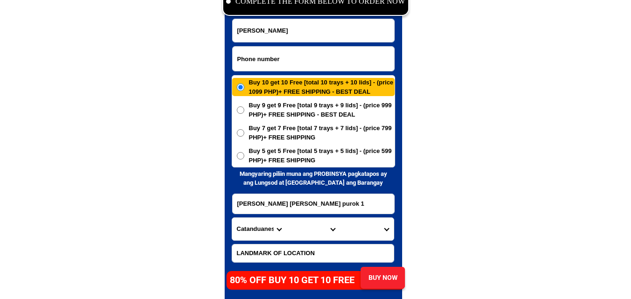
paste input "0917-855-1149"
click at [265, 54] on input "0917-855-1149" at bounding box center [314, 59] width 162 height 24
click at [252, 58] on input "0917-8551149" at bounding box center [314, 59] width 162 height 24
type input "09178551149"
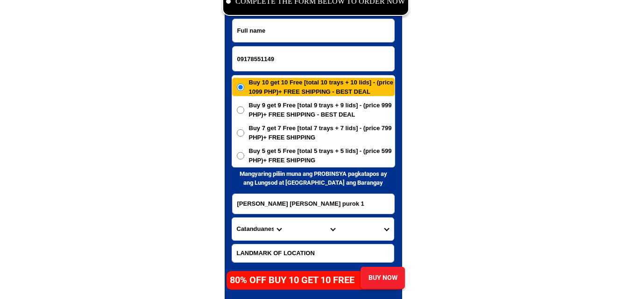
click at [305, 33] on input "Input full_name" at bounding box center [314, 30] width 162 height 23
paste input "Peachy Festin"
type input "Peachy Festin"
paste input "No. 68 Magsaysay St. South Admiral Village, Brgy. Merville, Paranaque"
click at [286, 201] on input "No. 68 Magsaysay St. South Admiral Village, Brgy. Merville, Paranaque" at bounding box center [314, 204] width 162 height 20
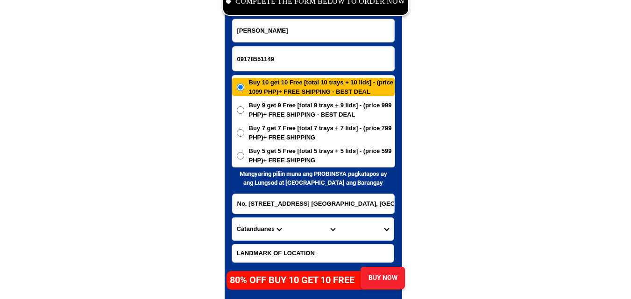
scroll to position [0, 46]
type input "No. 68 Magsaysay St. South Admiral Village, Brgy. Merville, Paranaque"
click at [250, 239] on select "Province [GEOGRAPHIC_DATA] [GEOGRAPHIC_DATA] [GEOGRAPHIC_DATA] [GEOGRAPHIC_DATA…" at bounding box center [259, 229] width 54 height 22
click at [232, 218] on select "Province [GEOGRAPHIC_DATA] [GEOGRAPHIC_DATA] [GEOGRAPHIC_DATA] [GEOGRAPHIC_DATA…" at bounding box center [259, 229] width 54 height 22
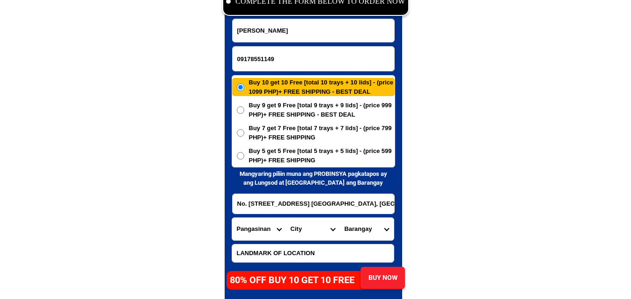
click at [362, 213] on input "No. 68 Magsaysay St. South Admiral Village, Brgy. Merville, Paranaque" at bounding box center [314, 204] width 162 height 20
click at [255, 238] on select "Province [GEOGRAPHIC_DATA] [GEOGRAPHIC_DATA] [GEOGRAPHIC_DATA] [GEOGRAPHIC_DATA…" at bounding box center [259, 229] width 54 height 22
select select "63_219"
click at [232, 218] on select "Province [GEOGRAPHIC_DATA] [GEOGRAPHIC_DATA] [GEOGRAPHIC_DATA] [GEOGRAPHIC_DATA…" at bounding box center [259, 229] width 54 height 22
click at [315, 229] on select "City Binondo CALOOCAN Ermita Intramuros Las-pinas Makati Malabon-city Malate Ma…" at bounding box center [313, 229] width 54 height 22
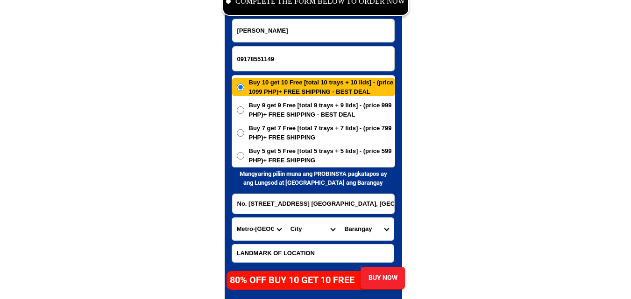
select select "63_2195840"
click at [286, 218] on select "City Binondo CALOOCAN Ermita Intramuros Las-pinas Makati Malabon-city Malate Ma…" at bounding box center [313, 229] width 54 height 22
click at [373, 239] on select "Barangay B. f. homes Baclaran Don bosco Don galo La huerta Marcelo green villag…" at bounding box center [367, 229] width 54 height 22
select select "63_21958405170"
click at [340, 218] on select "Barangay B. f. homes Baclaran Don bosco Don galo La huerta Marcelo green villag…" at bounding box center [367, 229] width 54 height 22
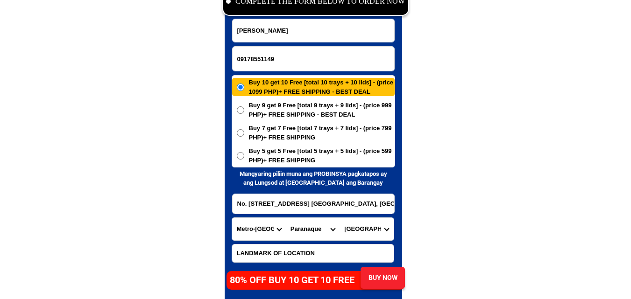
drag, startPoint x: 262, startPoint y: 155, endPoint x: 300, endPoint y: 169, distance: 41.2
click at [263, 155] on span "Buy 5 get 5 Free [total 5 trays + 5 lids] - (price 599 PHP)+ FREE SHIPPING" at bounding box center [322, 156] width 146 height 18
click at [244, 155] on input "Buy 5 get 5 Free [total 5 trays + 5 lids] - (price 599 PHP)+ FREE SHIPPING" at bounding box center [240, 155] width 7 height 7
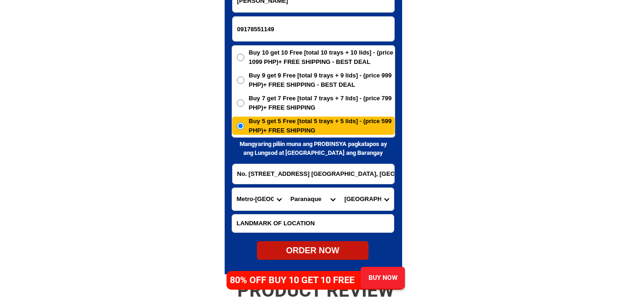
scroll to position [4603, 0]
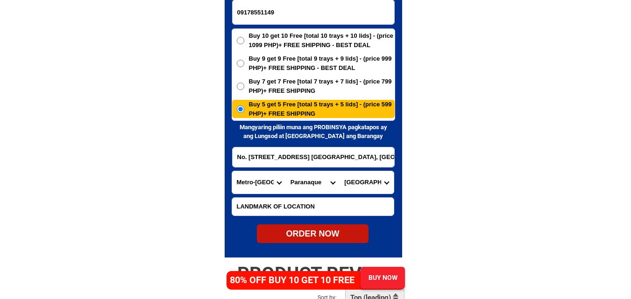
drag, startPoint x: 309, startPoint y: 233, endPoint x: 316, endPoint y: 236, distance: 7.1
click at [311, 235] on div "ORDER NOW" at bounding box center [313, 234] width 112 height 13
radio input "true"
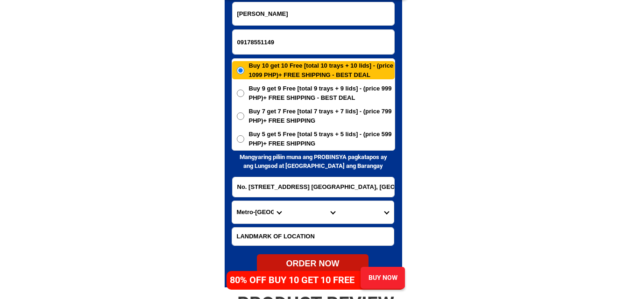
scroll to position [4556, 0]
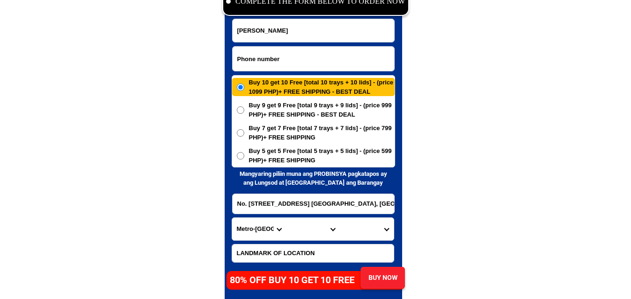
click at [289, 63] on input "Input phone_number" at bounding box center [314, 59] width 162 height 24
paste input "09339223549"
type input "09339223549"
click at [257, 25] on input "Input full_name" at bounding box center [314, 30] width 162 height 23
paste input "Virginia Aberion,"
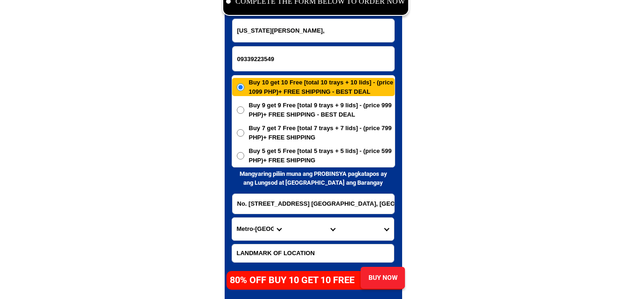
type input "Virginia Aberion,"
drag, startPoint x: 270, startPoint y: 201, endPoint x: 280, endPoint y: 202, distance: 10.3
click at [270, 201] on input "Input address" at bounding box center [314, 204] width 162 height 20
paste input "A. Borbajo Street, Talamban, Cebu City, Combo buy 3 get 3."
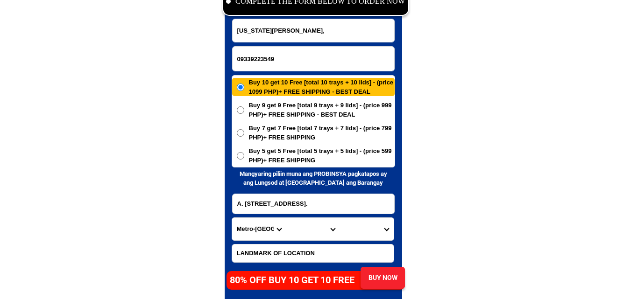
drag, startPoint x: 338, startPoint y: 205, endPoint x: 431, endPoint y: 207, distance: 92.5
type input "A. Borbajo Street, Talamban, Cebu City,"
click at [251, 231] on select "Province [GEOGRAPHIC_DATA] [GEOGRAPHIC_DATA] [GEOGRAPHIC_DATA] [GEOGRAPHIC_DATA…" at bounding box center [259, 229] width 54 height 22
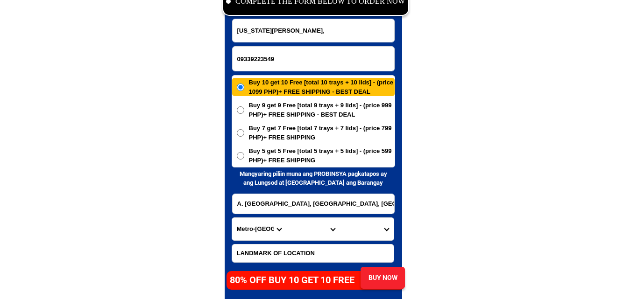
select select "63_8"
click at [232, 218] on select "Province [GEOGRAPHIC_DATA] [GEOGRAPHIC_DATA] [GEOGRAPHIC_DATA] [GEOGRAPHIC_DATA…" at bounding box center [259, 229] width 54 height 22
click at [282, 233] on select "Province [GEOGRAPHIC_DATA] [GEOGRAPHIC_DATA] [GEOGRAPHIC_DATA] [GEOGRAPHIC_DATA…" at bounding box center [259, 229] width 54 height 22
click at [232, 218] on select "Province [GEOGRAPHIC_DATA] [GEOGRAPHIC_DATA] [GEOGRAPHIC_DATA] [GEOGRAPHIC_DATA…" at bounding box center [259, 229] width 54 height 22
click at [310, 238] on select "City Alcoy Aloguinsan Argao Asturias Badian Balamban Bantayan Barili Bogo-city …" at bounding box center [313, 229] width 54 height 22
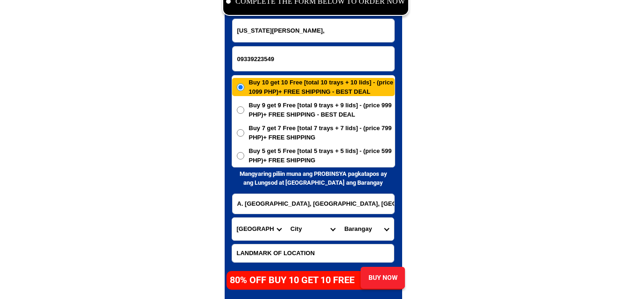
select select "63_865"
click at [286, 218] on select "City Alcoy Aloguinsan Argao Asturias Badian Balamban Bantayan Barili Bogo-city …" at bounding box center [313, 229] width 54 height 22
click at [364, 230] on select "Barangay Adlaon Agsungot Apas Babag Bacayan Banilad Basak pardo Basak san nicol…" at bounding box center [367, 229] width 54 height 22
select select "63_8651880"
click at [340, 218] on select "Barangay Adlaon Agsungot Apas Babag Bacayan Banilad Basak pardo Basak san nicol…" at bounding box center [367, 229] width 54 height 22
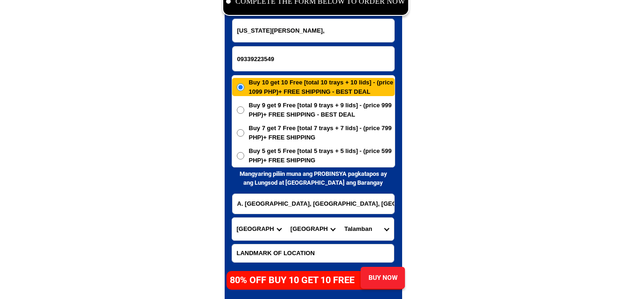
click at [335, 148] on span "Buy 5 get 5 Free [total 5 trays + 5 lids] - (price 599 PHP)+ FREE SHIPPING" at bounding box center [322, 156] width 146 height 18
click at [244, 152] on input "Buy 5 get 5 Free [total 5 trays + 5 lids] - (price 599 PHP)+ FREE SHIPPING" at bounding box center [240, 155] width 7 height 7
radio input "true"
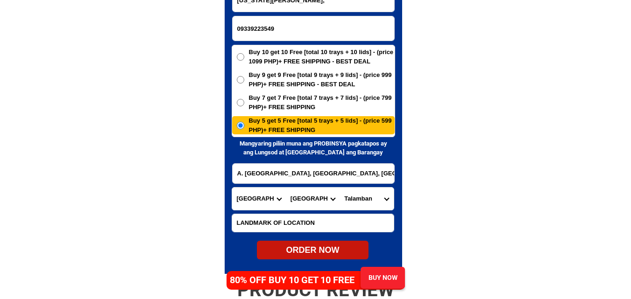
scroll to position [4603, 0]
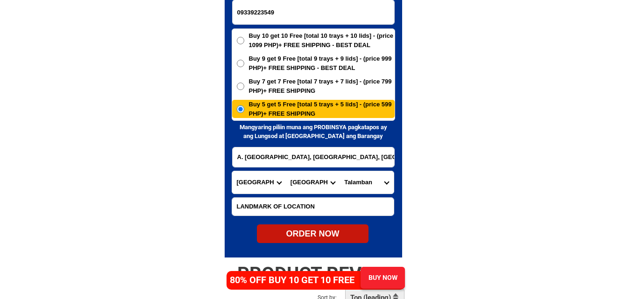
click at [316, 233] on div "ORDER NOW" at bounding box center [313, 234] width 112 height 13
type input "A. Borbajo Street, Talamban, Cebu City,"
radio input "true"
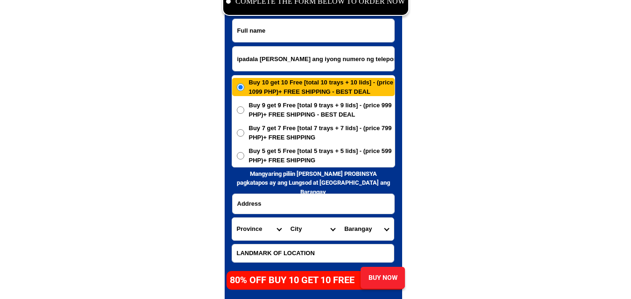
scroll to position [4556, 0]
paste input "O9659769423"
type input "O9659769423"
click at [277, 23] on input "Input full_name" at bounding box center [314, 30] width 162 height 23
paste input "[PERSON_NAME]"
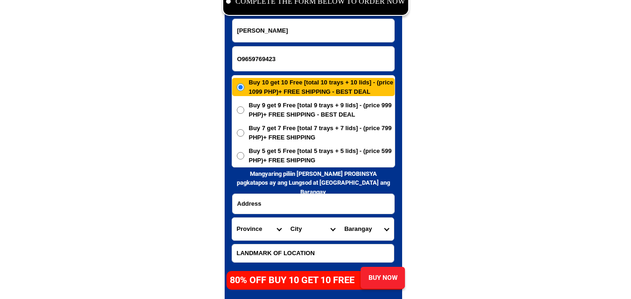
type input "[PERSON_NAME]"
click at [276, 210] on input "Input address" at bounding box center [314, 204] width 162 height 20
paste input "Block 5 lot 33.Marathon St Crysantemum [GEOGRAPHIC_DATA][PERSON_NAME],[GEOGRAPH…"
type input "Block 5 lot 33.Marathon St Crysantemum [GEOGRAPHIC_DATA][PERSON_NAME],[GEOGRAPH…"
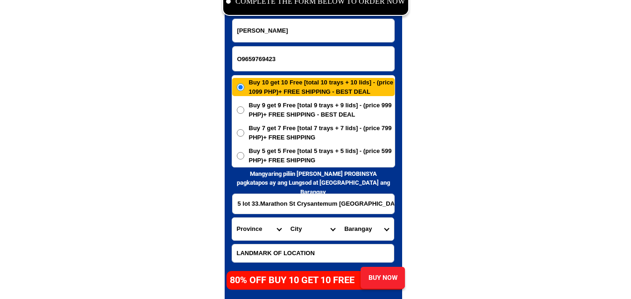
scroll to position [0, 0]
click at [238, 237] on select "Province [GEOGRAPHIC_DATA] [GEOGRAPHIC_DATA] [GEOGRAPHIC_DATA] [GEOGRAPHIC_DATA…" at bounding box center [259, 229] width 54 height 22
select select "63_904"
click at [232, 218] on select "Province [GEOGRAPHIC_DATA] [GEOGRAPHIC_DATA] [GEOGRAPHIC_DATA] [GEOGRAPHIC_DATA…" at bounding box center [259, 229] width 54 height 22
click at [301, 235] on select "City [GEOGRAPHIC_DATA] [GEOGRAPHIC_DATA]-city [GEOGRAPHIC_DATA] [GEOGRAPHIC_DAT…" at bounding box center [313, 229] width 54 height 22
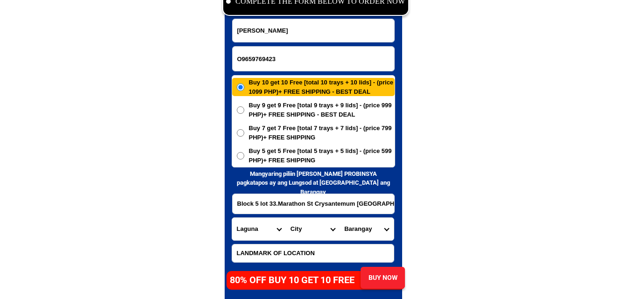
select select "63_904357"
click at [286, 218] on select "City [GEOGRAPHIC_DATA] [GEOGRAPHIC_DATA]-city [GEOGRAPHIC_DATA] [GEOGRAPHIC_DAT…" at bounding box center [313, 229] width 54 height 22
click at [369, 227] on select "Barangay Bagong silang calendola Calendola Chrysanthemum Cuyab [PERSON_NAME] G.…" at bounding box center [367, 229] width 54 height 22
select select "63_904357998601"
click at [340, 218] on select "Barangay Bagong silang calendola Calendola Chrysanthemum Cuyab [PERSON_NAME] G.…" at bounding box center [367, 229] width 54 height 22
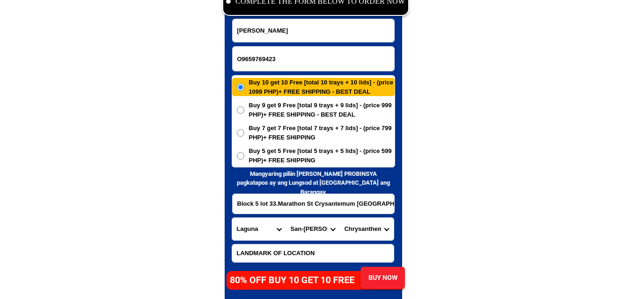
click at [291, 155] on span "Buy 5 get 5 Free [total 5 trays + 5 lids] - (price 599 PHP)+ FREE SHIPPING" at bounding box center [322, 156] width 146 height 18
click at [244, 155] on input "Buy 5 get 5 Free [total 5 trays + 5 lids] - (price 599 PHP)+ FREE SHIPPING" at bounding box center [240, 155] width 7 height 7
radio input "true"
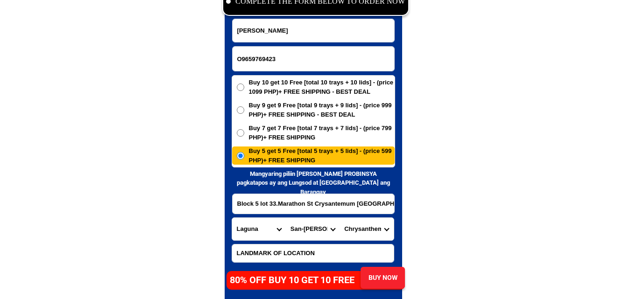
scroll to position [4603, 0]
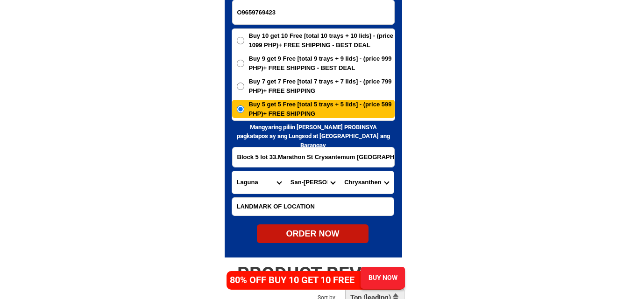
click at [321, 235] on div "ORDER NOW" at bounding box center [313, 234] width 112 height 13
type input "Block 5 lot 33.Marathon St Crysantemum [GEOGRAPHIC_DATA][PERSON_NAME],[GEOGRAPH…"
radio input "true"
drag, startPoint x: 242, startPoint y: 10, endPoint x: 234, endPoint y: 10, distance: 8.0
click at [234, 10] on input "O9659769423" at bounding box center [314, 12] width 162 height 24
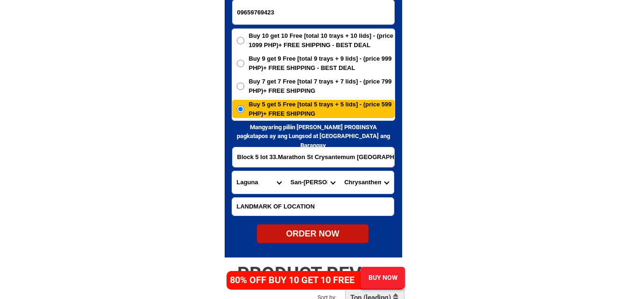
type input "09659769423"
click at [321, 236] on div "ORDER NOW" at bounding box center [313, 234] width 112 height 13
radio input "true"
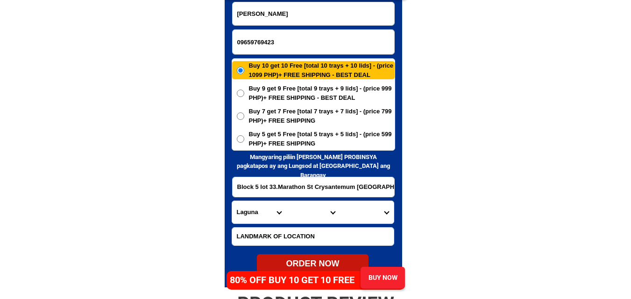
scroll to position [4556, 0]
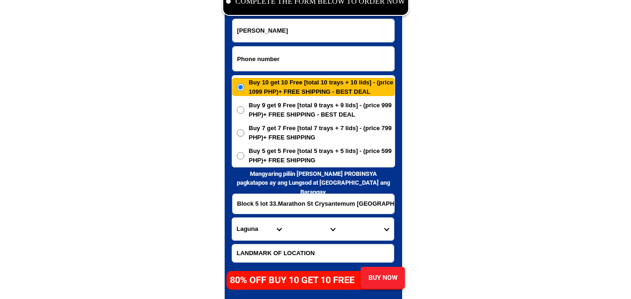
drag, startPoint x: 286, startPoint y: 58, endPoint x: 260, endPoint y: 45, distance: 29.3
click at [286, 58] on input "Input phone_number" at bounding box center [314, 59] width 162 height 24
paste input "09335698414"
type input "09335698414"
click at [279, 29] on input "Input full_name" at bounding box center [314, 30] width 162 height 23
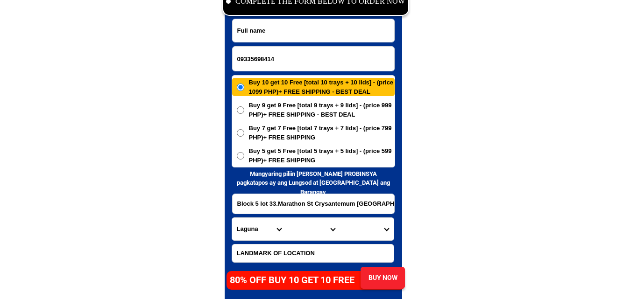
paste input "[PERSON_NAME]"
type input "[PERSON_NAME]"
click at [289, 204] on input "Input address" at bounding box center [314, 204] width 162 height 20
paste input "BLK 25-lot-11 phs2 A Barangay kaypian [GEOGRAPHIC_DATA][PERSON_NAME] malapit sa…"
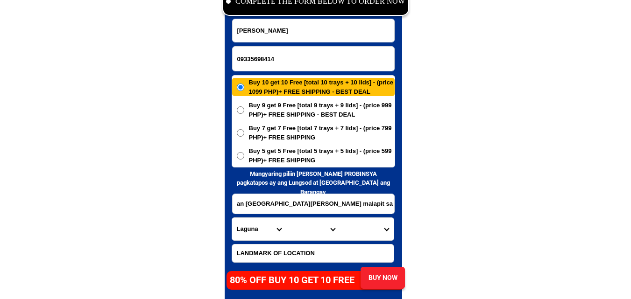
type input "BLK 25-lot-11 phs2 A Barangay kaypian [GEOGRAPHIC_DATA][PERSON_NAME] malapit sa…"
click at [290, 159] on span "Buy 5 get 5 Free [total 5 trays + 5 lids] - (price 599 PHP)+ FREE SHIPPING" at bounding box center [322, 156] width 146 height 18
click at [244, 159] on input "Buy 5 get 5 Free [total 5 trays + 5 lids] - (price 599 PHP)+ FREE SHIPPING" at bounding box center [240, 155] width 7 height 7
radio input "true"
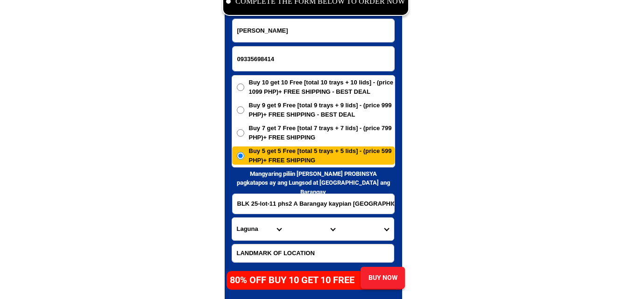
click at [248, 239] on select "Province [GEOGRAPHIC_DATA] [GEOGRAPHIC_DATA] [GEOGRAPHIC_DATA] [GEOGRAPHIC_DATA…" at bounding box center [259, 229] width 54 height 22
select select "63_761"
click at [232, 218] on select "Province [GEOGRAPHIC_DATA] [GEOGRAPHIC_DATA] [GEOGRAPHIC_DATA] [GEOGRAPHIC_DATA…" at bounding box center [259, 229] width 54 height 22
click at [361, 214] on form "[PERSON_NAME] 09335698414 ORDER NOW BLK 25-lot-11 phs2 A Barangay [GEOGRAPHIC_D…" at bounding box center [314, 155] width 164 height 272
click at [370, 202] on input "BLK 25-lot-11 phs2 A Barangay kaypian [GEOGRAPHIC_DATA][PERSON_NAME] malapit sa…" at bounding box center [314, 204] width 162 height 20
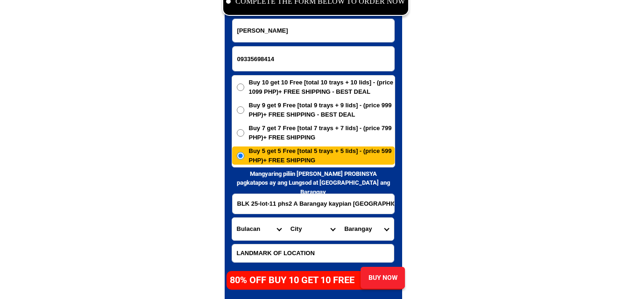
click at [310, 232] on select "City Angat Balagtas [GEOGRAPHIC_DATA] [GEOGRAPHIC_DATA] [GEOGRAPHIC_DATA] [GEOG…" at bounding box center [313, 229] width 54 height 22
select select "63_7612018"
click at [286, 218] on select "City Angat Balagtas [GEOGRAPHIC_DATA] [GEOGRAPHIC_DATA] [GEOGRAPHIC_DATA] [GEOG…" at bounding box center [313, 229] width 54 height 22
click at [364, 228] on select "Barangay Assumption Bagong buhay Bagong buhay ii Bagong buhay iii [GEOGRAPHIC_D…" at bounding box center [367, 229] width 54 height 22
select select "63_76120186024"
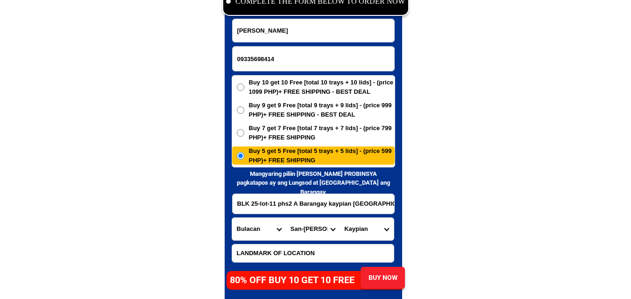
click at [340, 218] on select "Barangay Assumption Bagong buhay Bagong buhay ii Bagong buhay iii [GEOGRAPHIC_D…" at bounding box center [367, 229] width 54 height 22
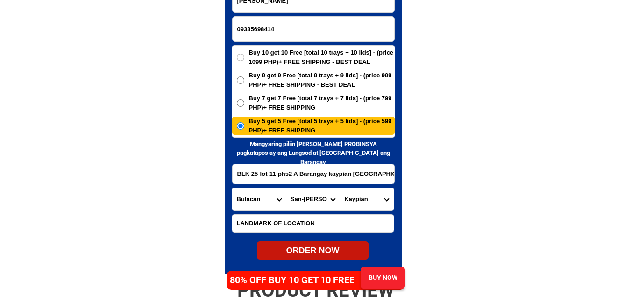
scroll to position [4603, 0]
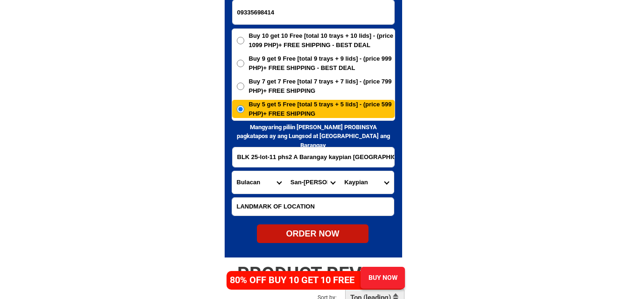
click at [308, 235] on div "ORDER NOW" at bounding box center [313, 234] width 112 height 13
radio input "true"
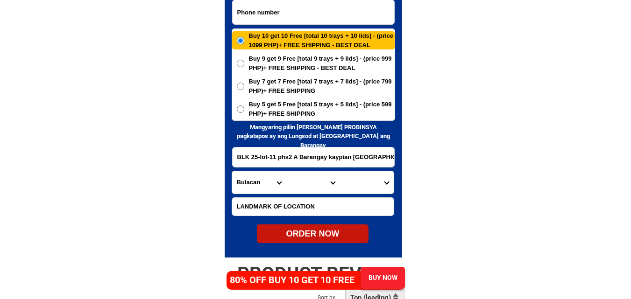
drag, startPoint x: 276, startPoint y: 16, endPoint x: 260, endPoint y: 6, distance: 18.9
click at [276, 16] on input "Input phone_number" at bounding box center [314, 12] width 162 height 24
paste input "09125826600"
type input "09125826600"
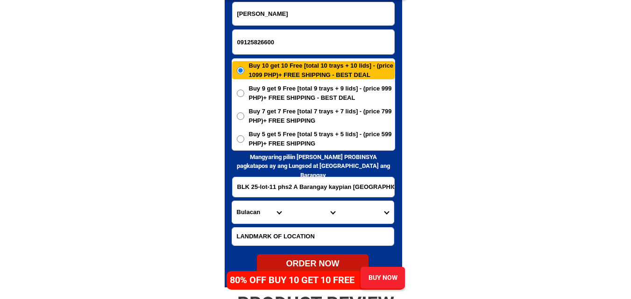
scroll to position [4556, 0]
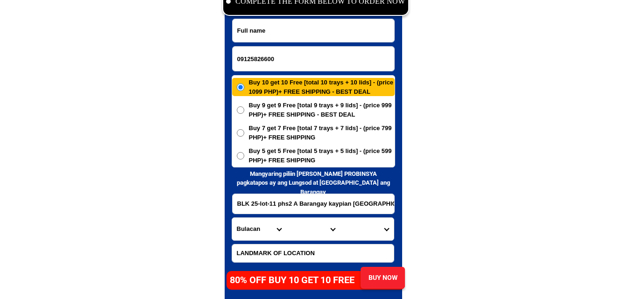
drag, startPoint x: 272, startPoint y: 36, endPoint x: 212, endPoint y: 2, distance: 69.3
click at [272, 36] on input "Input full_name" at bounding box center [314, 30] width 162 height 23
paste input "[PERSON_NAME]"
type input "[PERSON_NAME]"
click at [273, 195] on input "Input address" at bounding box center [314, 204] width 162 height 20
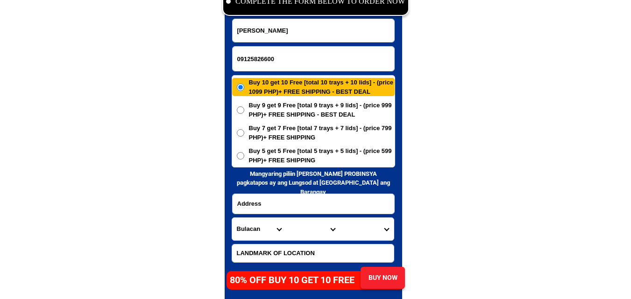
paste input "Doongan dohai butuan city agusan del nort"
type input "Doongan dohai butuan city agusan del nort"
click at [276, 157] on span "Buy 5 get 5 Free [total 5 trays + 5 lids] - (price 599 PHP)+ FREE SHIPPING" at bounding box center [322, 156] width 146 height 18
click at [244, 157] on input "Buy 5 get 5 Free [total 5 trays + 5 lids] - (price 599 PHP)+ FREE SHIPPING" at bounding box center [240, 155] width 7 height 7
radio input "true"
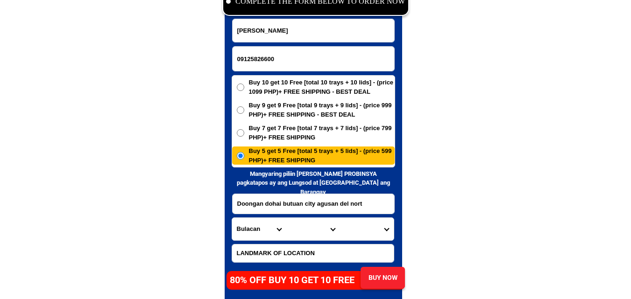
click at [254, 235] on select "Province [GEOGRAPHIC_DATA] [GEOGRAPHIC_DATA] [GEOGRAPHIC_DATA] [GEOGRAPHIC_DATA…" at bounding box center [259, 229] width 54 height 22
select select "63_513"
click at [232, 218] on select "Province [GEOGRAPHIC_DATA] [GEOGRAPHIC_DATA] [GEOGRAPHIC_DATA] [GEOGRAPHIC_DATA…" at bounding box center [259, 229] width 54 height 22
click at [306, 235] on select "City [GEOGRAPHIC_DATA]-[GEOGRAPHIC_DATA] [GEOGRAPHIC_DATA]-[PERSON_NAME] [GEOGR…" at bounding box center [313, 229] width 54 height 22
select select "63_5131995"
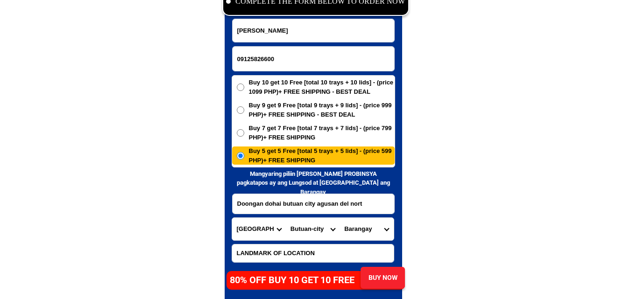
click at [286, 218] on select "City [GEOGRAPHIC_DATA]-[GEOGRAPHIC_DATA] [GEOGRAPHIC_DATA]-[PERSON_NAME] [GEOGR…" at bounding box center [313, 229] width 54 height 22
click at [357, 233] on select "Barangay Agao pob. (bgy. 3) [GEOGRAPHIC_DATA][PERSON_NAME] Ampayon Anticala [GE…" at bounding box center [367, 229] width 54 height 22
select select "63_51319957627"
click at [340, 218] on select "Barangay Agao pob. (bgy. 3) [GEOGRAPHIC_DATA][PERSON_NAME] Ampayon Anticala [GE…" at bounding box center [367, 229] width 54 height 22
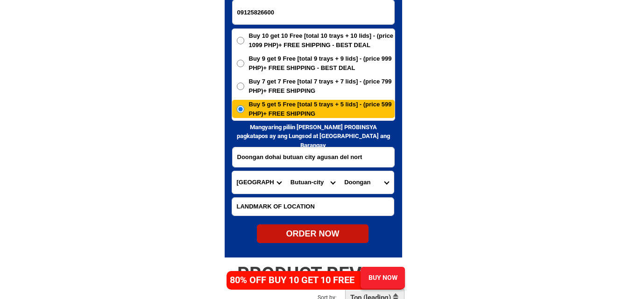
scroll to position [4649, 0]
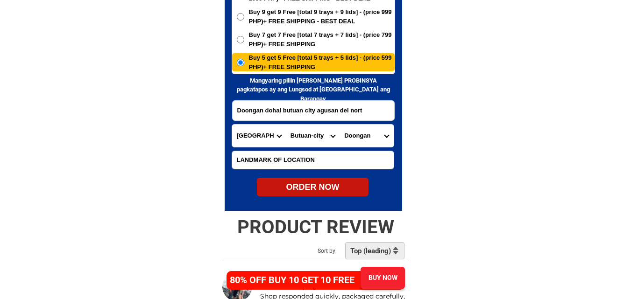
click at [326, 187] on div "ORDER NOW" at bounding box center [313, 187] width 112 height 13
radio input "true"
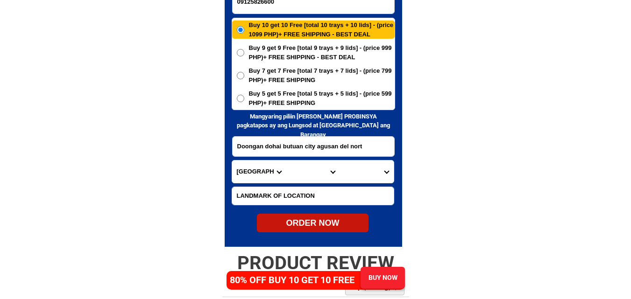
scroll to position [4603, 0]
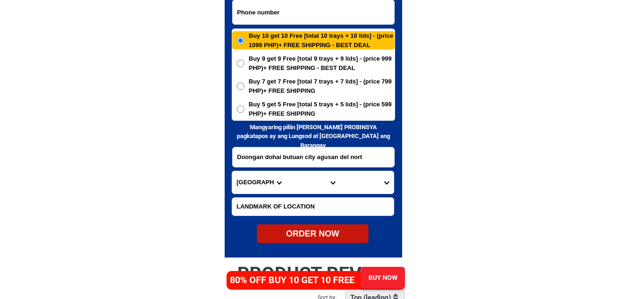
paste input "09300038036"
click at [293, 9] on input "Input phone_number" at bounding box center [314, 12] width 162 height 24
type input "09300038036"
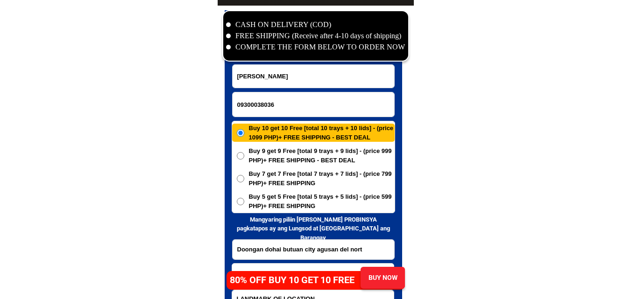
scroll to position [4509, 0]
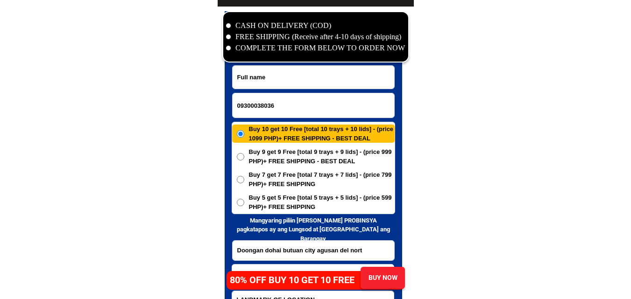
click at [259, 87] on input "Input full_name" at bounding box center [314, 77] width 162 height 23
paste input "[PERSON_NAME]"
type input "[PERSON_NAME]"
click at [285, 245] on input "Input address" at bounding box center [314, 251] width 162 height 20
paste input "Brgy 424 Third [STREET_ADDRESS][PERSON_NAME],[DEMOGRAPHIC_DATA]"
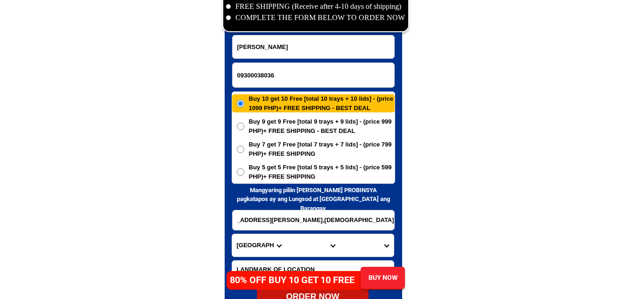
scroll to position [4556, 0]
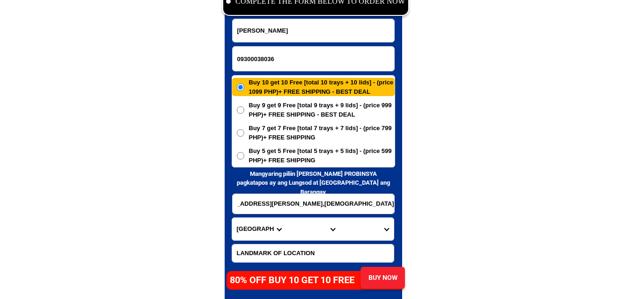
type input "Brgy 424 Third [STREET_ADDRESS][PERSON_NAME],[DEMOGRAPHIC_DATA]"
drag, startPoint x: 447, startPoint y: 196, endPoint x: 407, endPoint y: 197, distance: 39.7
click at [346, 206] on input "Brgy 424 Third [STREET_ADDRESS][PERSON_NAME],[DEMOGRAPHIC_DATA]" at bounding box center [314, 204] width 162 height 20
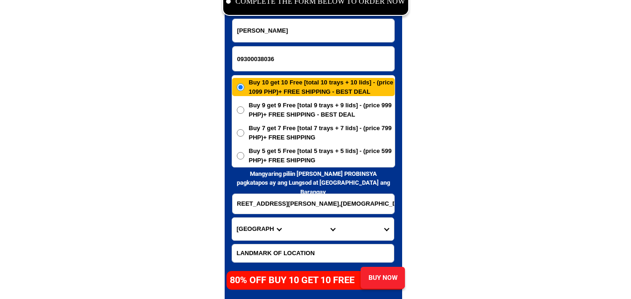
scroll to position [0, 66]
click at [255, 231] on select "Province [GEOGRAPHIC_DATA] [GEOGRAPHIC_DATA] [GEOGRAPHIC_DATA] [GEOGRAPHIC_DATA…" at bounding box center [259, 229] width 54 height 22
select select "63_225"
click at [232, 218] on select "Province [GEOGRAPHIC_DATA] [GEOGRAPHIC_DATA] [GEOGRAPHIC_DATA] [GEOGRAPHIC_DATA…" at bounding box center [259, 229] width 54 height 22
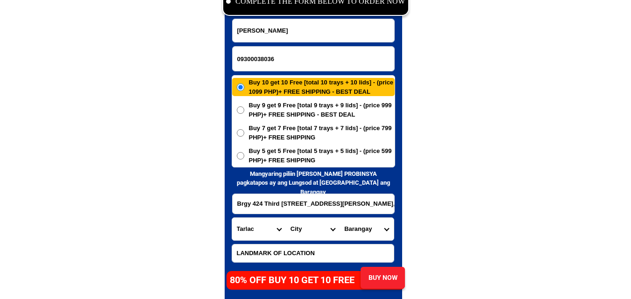
click at [307, 230] on select "City Anao Bamban Camiling Capas Gerona Mayantoc [PERSON_NAME] Paniqui [PERSON_N…" at bounding box center [313, 229] width 54 height 22
select select "63_2256220"
click at [286, 218] on select "City Anao Bamban Camiling Capas Gerona Mayantoc [PERSON_NAME] Paniqui [PERSON_N…" at bounding box center [313, 229] width 54 height 22
click at [370, 230] on select "Barangay Aguso [GEOGRAPHIC_DATA][PERSON_NAME] Amucao [GEOGRAPHIC_DATA] [GEOGRAP…" at bounding box center [367, 229] width 54 height 22
select select "63_22562203922"
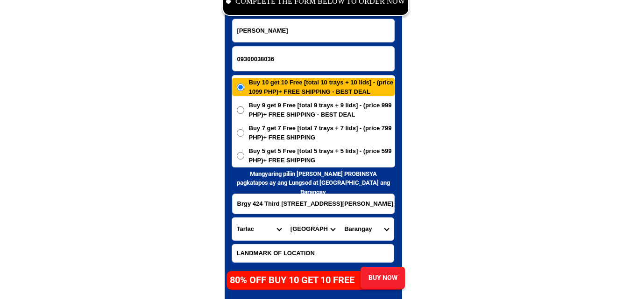
click at [340, 218] on select "Barangay Aguso [GEOGRAPHIC_DATA][PERSON_NAME] Amucao [GEOGRAPHIC_DATA] [GEOGRAP…" at bounding box center [367, 229] width 54 height 22
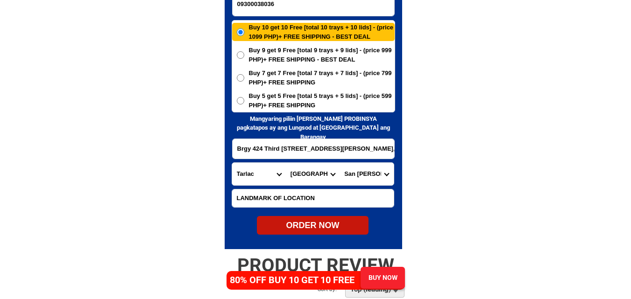
scroll to position [4649, 0]
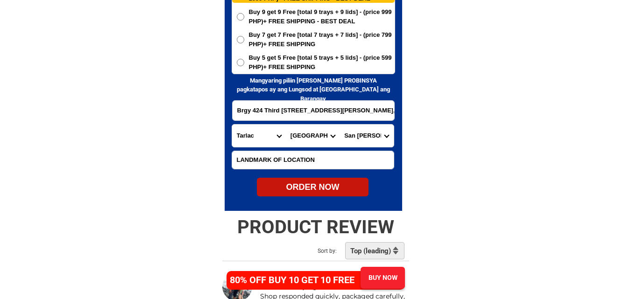
click at [319, 187] on div "ORDER NOW" at bounding box center [313, 187] width 112 height 13
type input "09300038036"
type input "Brgy 424 Third [STREET_ADDRESS][PERSON_NAME],[DEMOGRAPHIC_DATA]"
radio input "true"
